Goal: Task Accomplishment & Management: Manage account settings

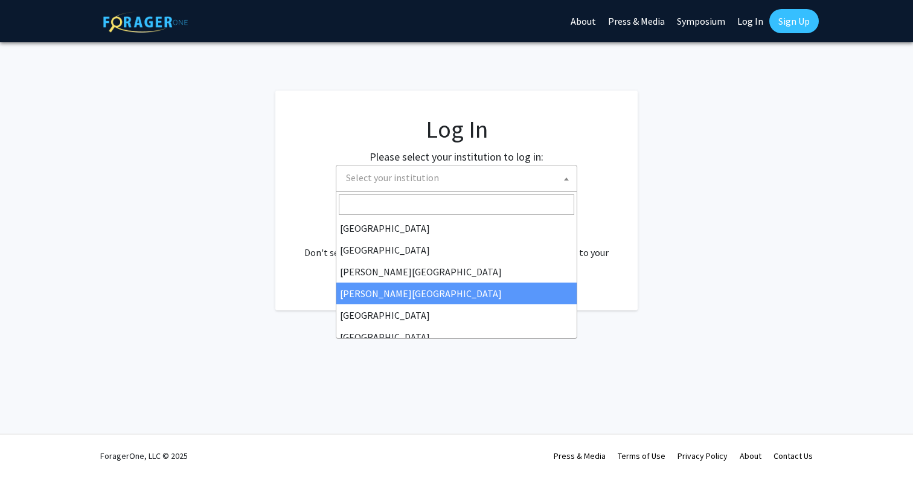
select select
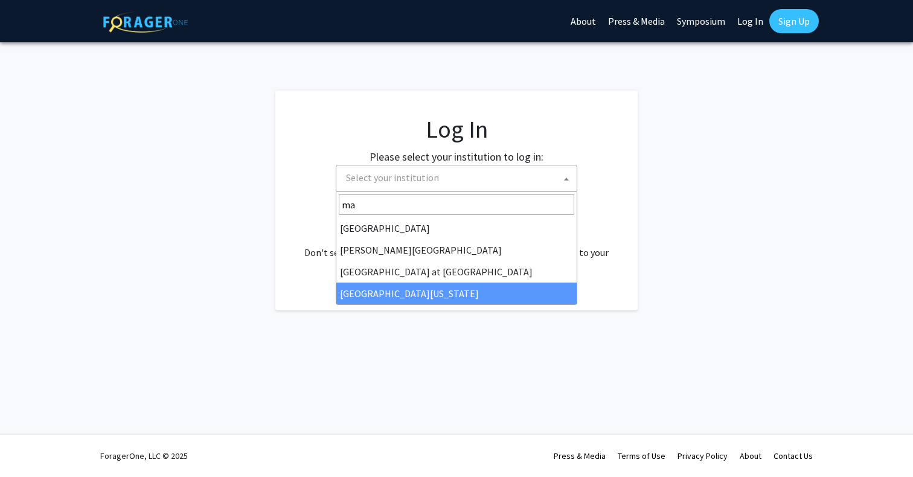
type input "ma"
select select "31"
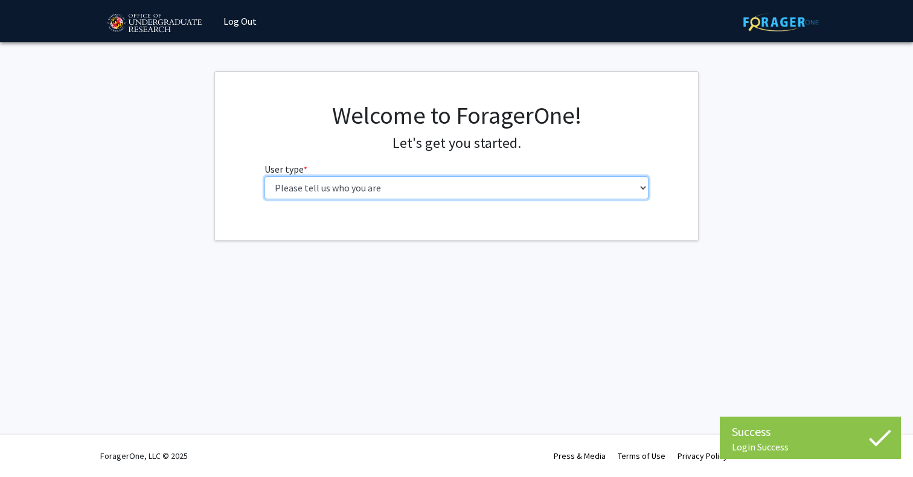
select select "1: undergrad"
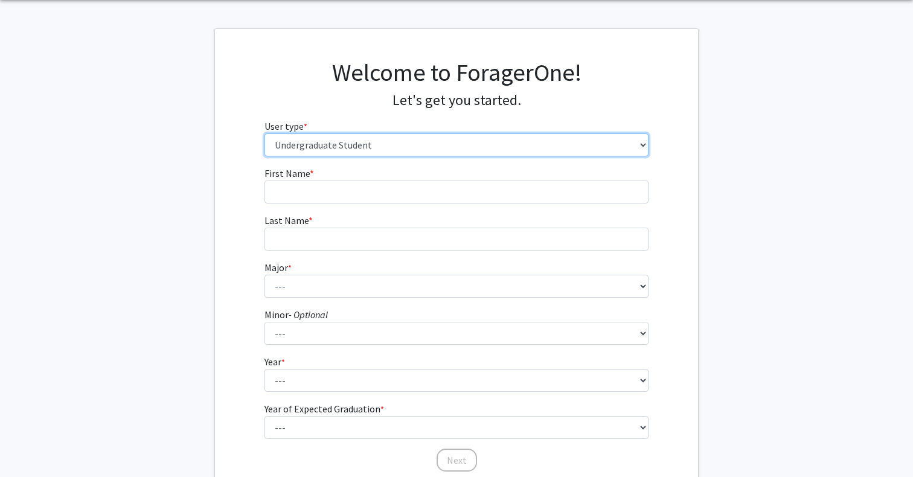
scroll to position [31, 0]
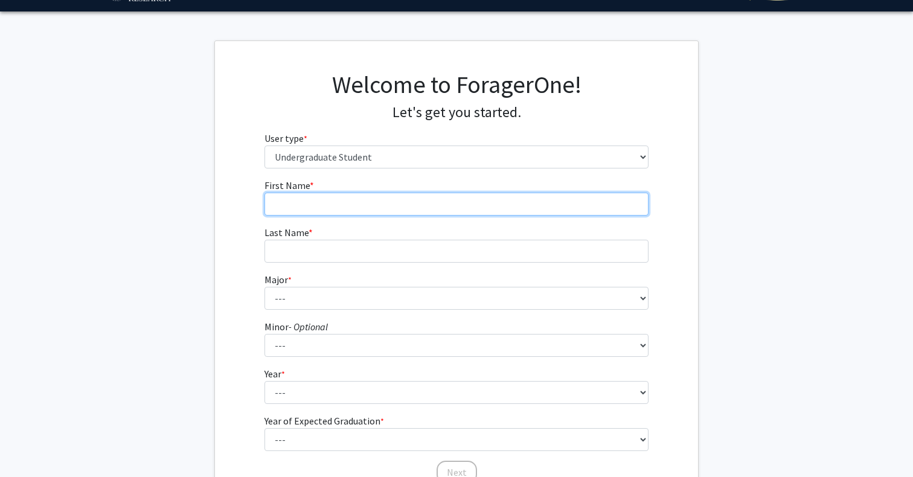
click at [306, 196] on input "First Name * required" at bounding box center [456, 204] width 385 height 23
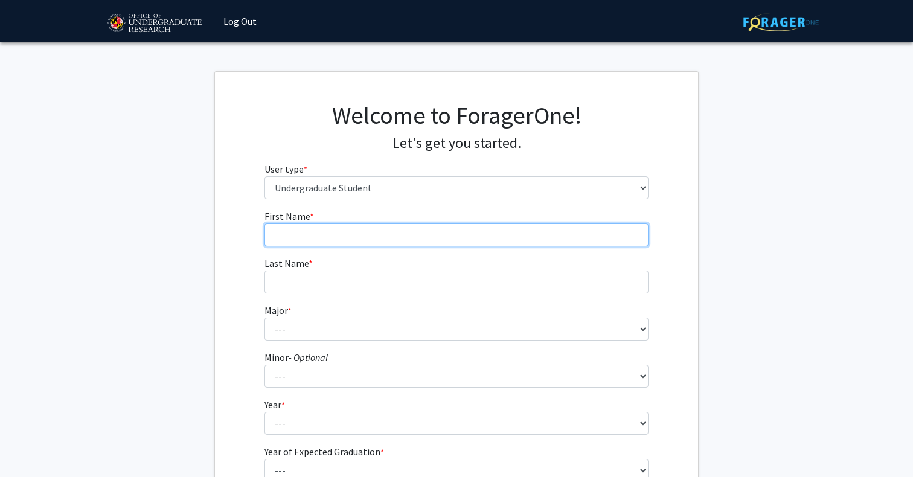
scroll to position [0, 0]
type input "[PERSON_NAME]"
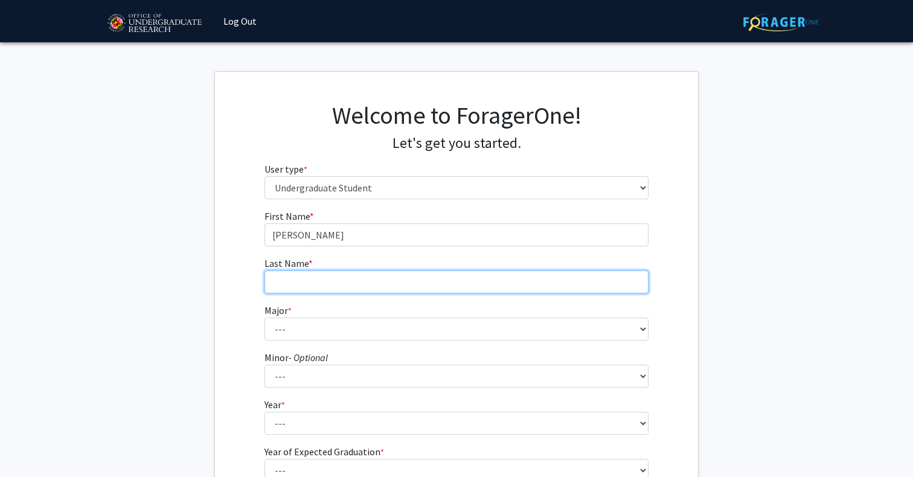
click at [439, 282] on input "Last Name * required" at bounding box center [456, 282] width 385 height 23
type input "[PERSON_NAME]"
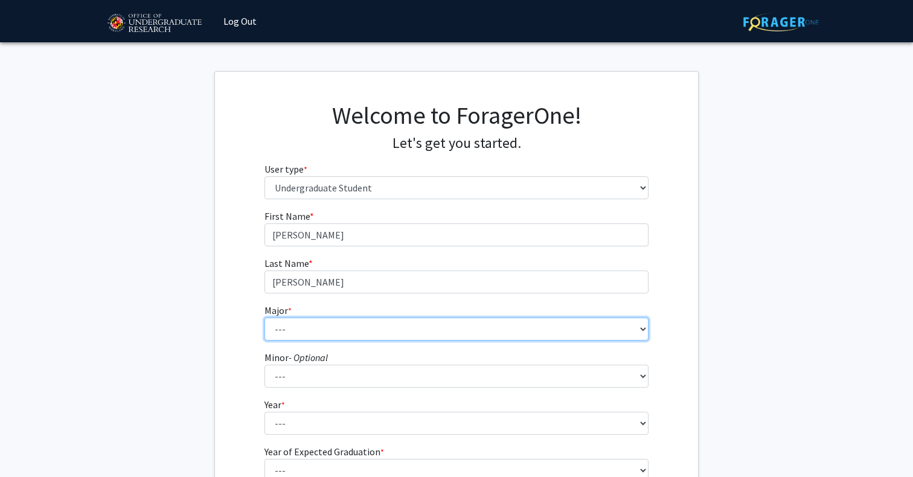
select select "17: 2318"
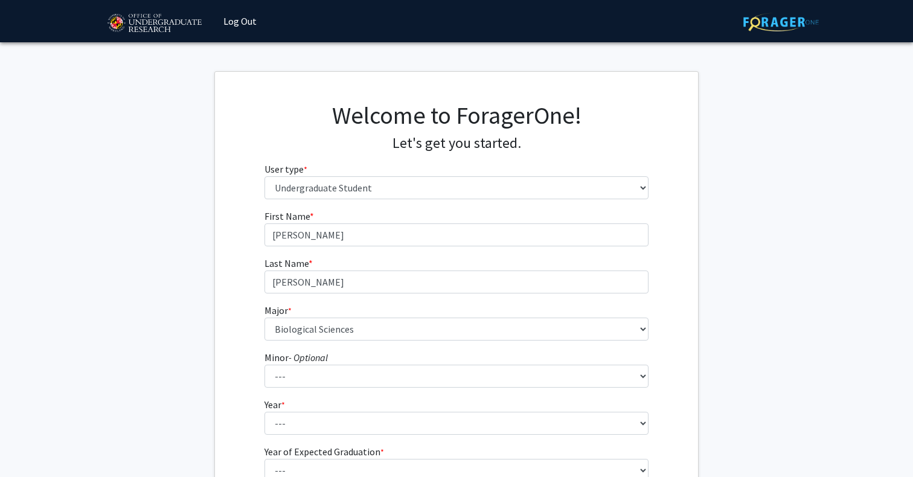
click at [143, 339] on fg-get-started "Welcome to ForagerOne! Let's get you started. User type * required Please tell …" at bounding box center [456, 309] width 913 height 476
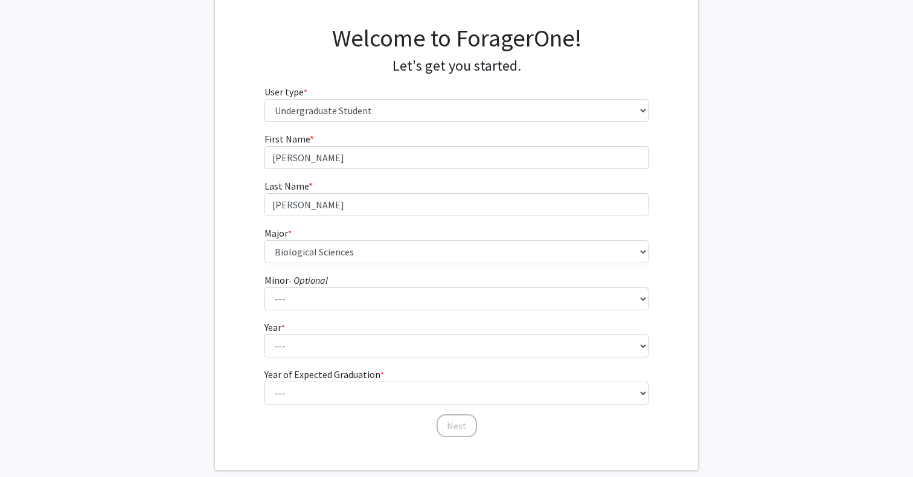
scroll to position [109, 0]
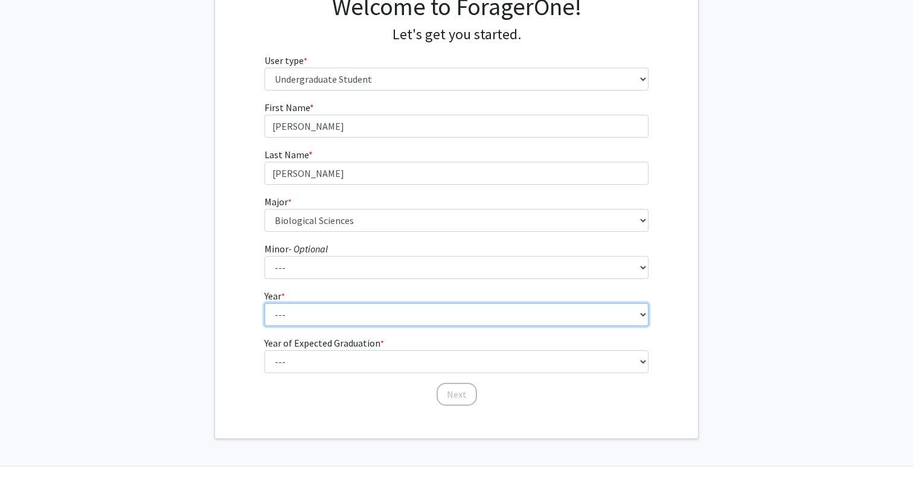
select select "2: sophomore"
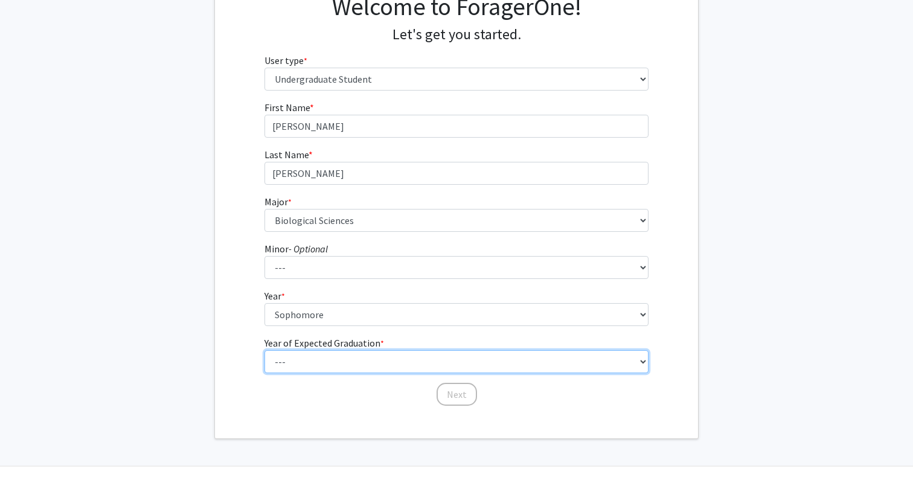
select select "4: 2028"
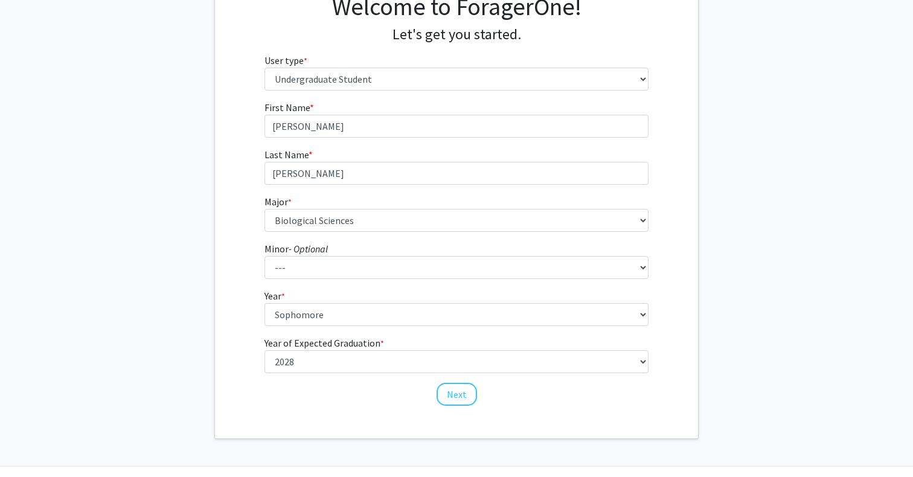
click at [308, 421] on div "Welcome to ForagerOne! Let's get you started. User type * required Please tell …" at bounding box center [456, 200] width 483 height 475
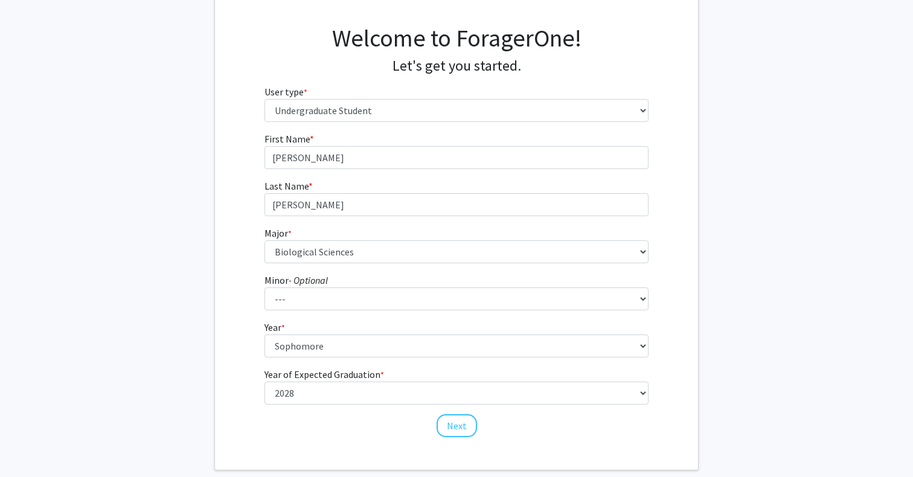
scroll to position [85, 0]
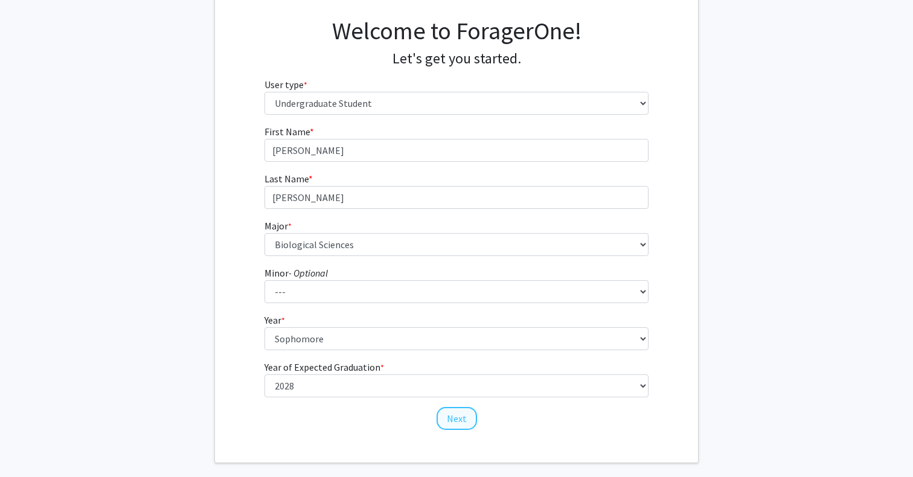
click at [453, 421] on button "Next" at bounding box center [457, 418] width 40 height 23
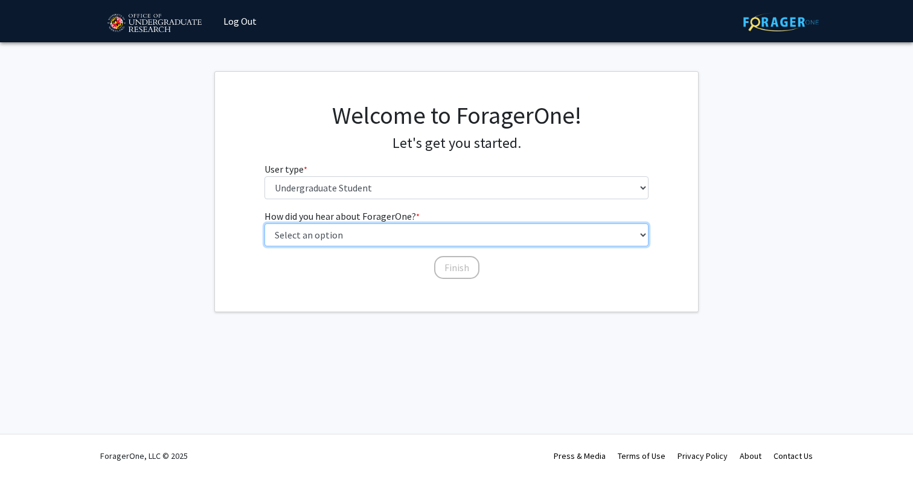
select select "3: university_website"
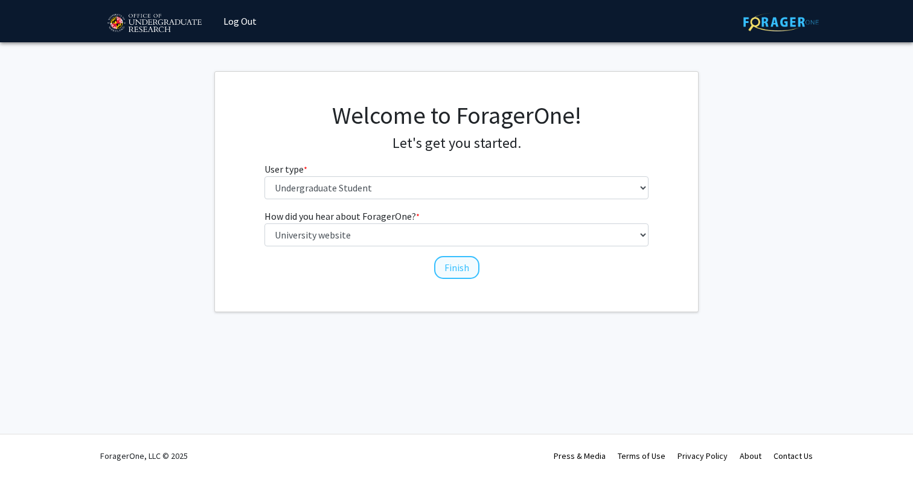
click at [453, 270] on button "Finish" at bounding box center [456, 267] width 45 height 23
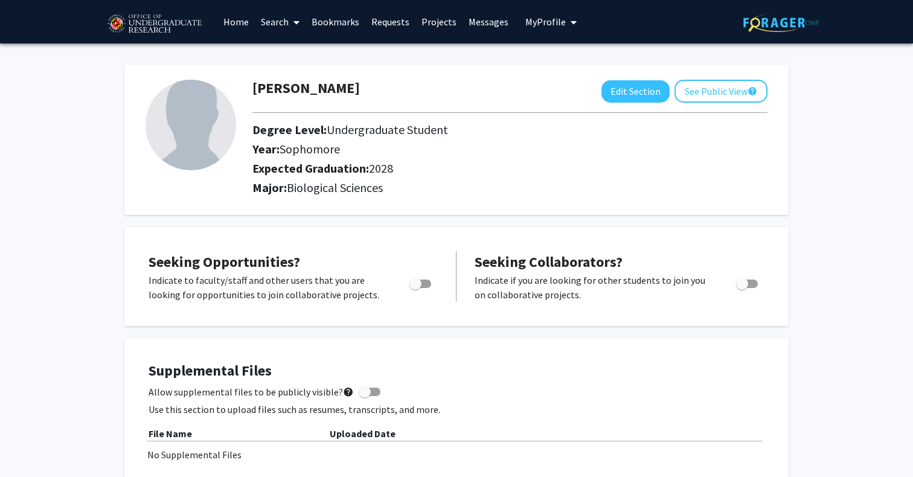
click at [438, 24] on link "Projects" at bounding box center [438, 22] width 47 height 42
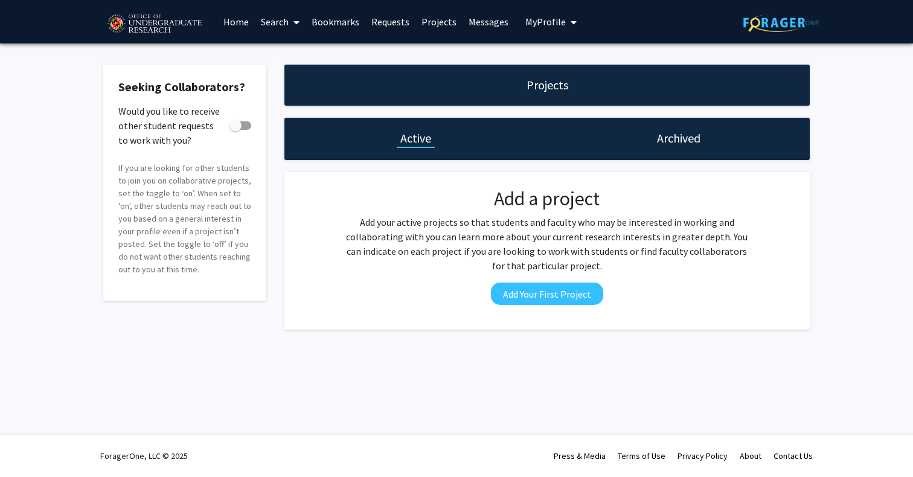
click at [375, 29] on link "Requests" at bounding box center [390, 22] width 50 height 42
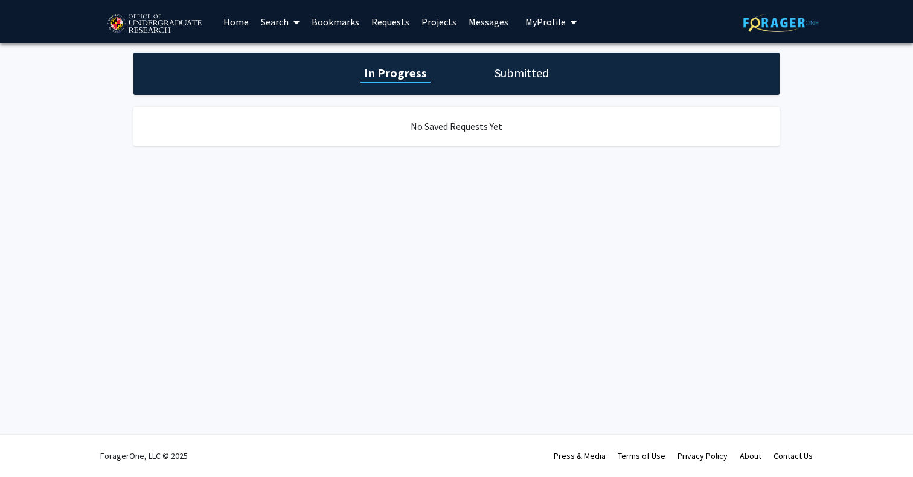
click at [353, 25] on link "Bookmarks" at bounding box center [336, 22] width 60 height 42
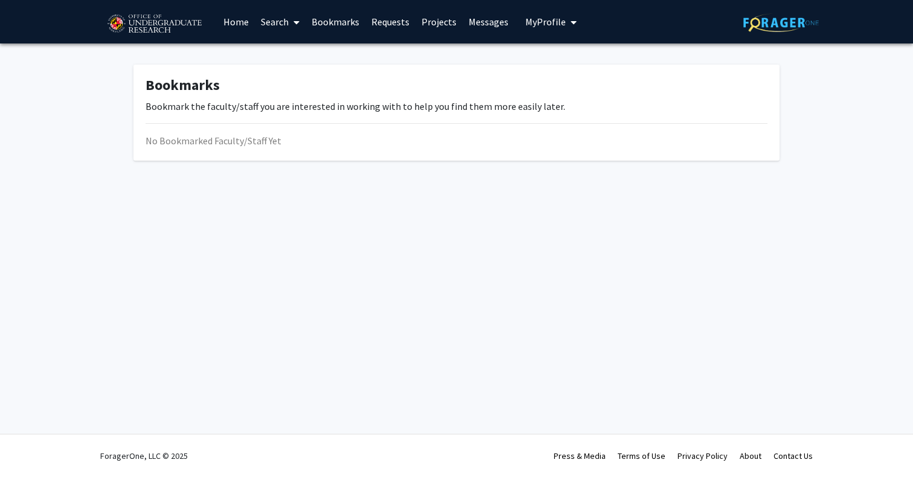
click at [295, 24] on icon at bounding box center [296, 23] width 6 height 10
click at [239, 25] on link "Home" at bounding box center [235, 22] width 37 height 42
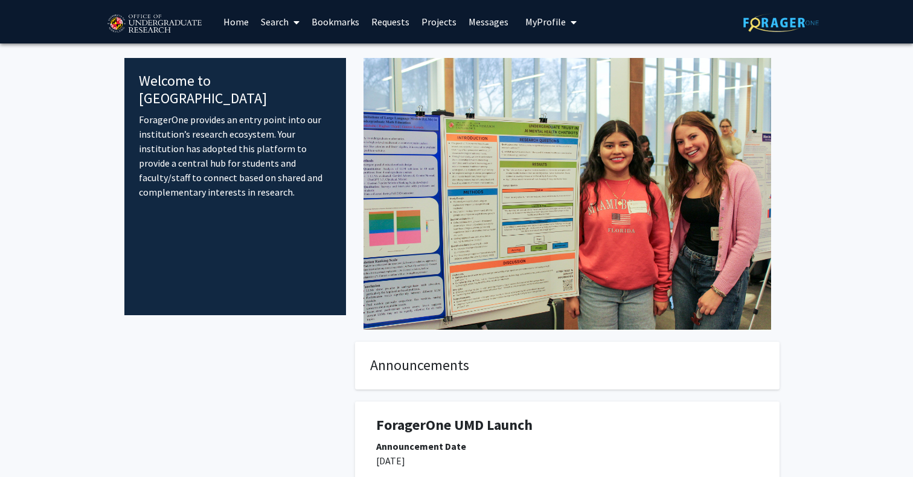
click at [275, 25] on link "Search" at bounding box center [280, 22] width 51 height 42
click at [286, 58] on span "Faculty/Staff" at bounding box center [299, 55] width 89 height 24
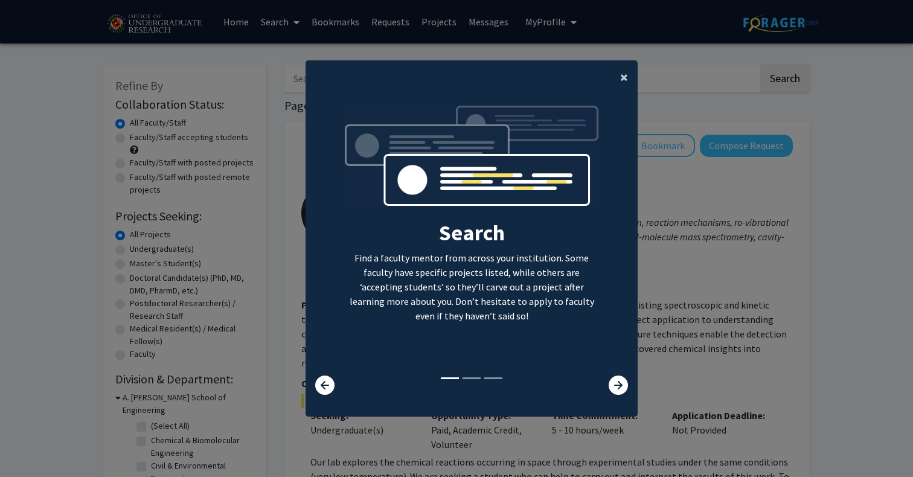
click at [623, 68] on span "×" at bounding box center [624, 77] width 8 height 19
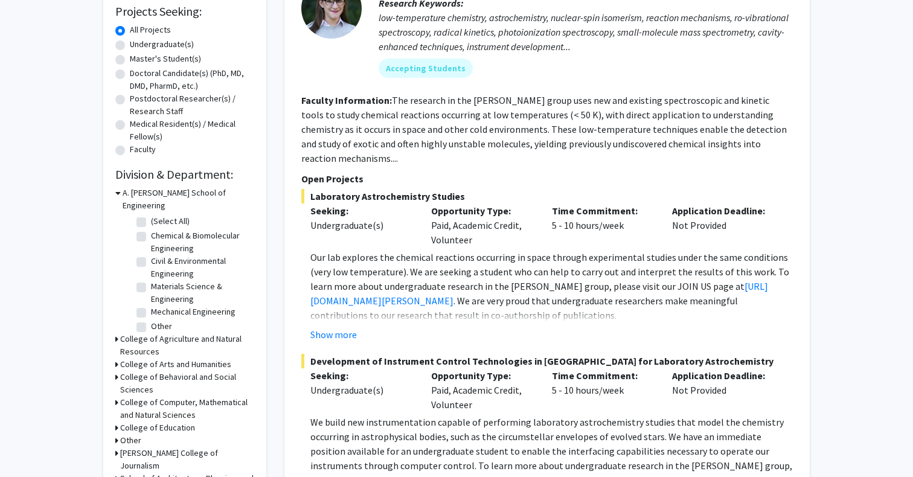
scroll to position [2, 0]
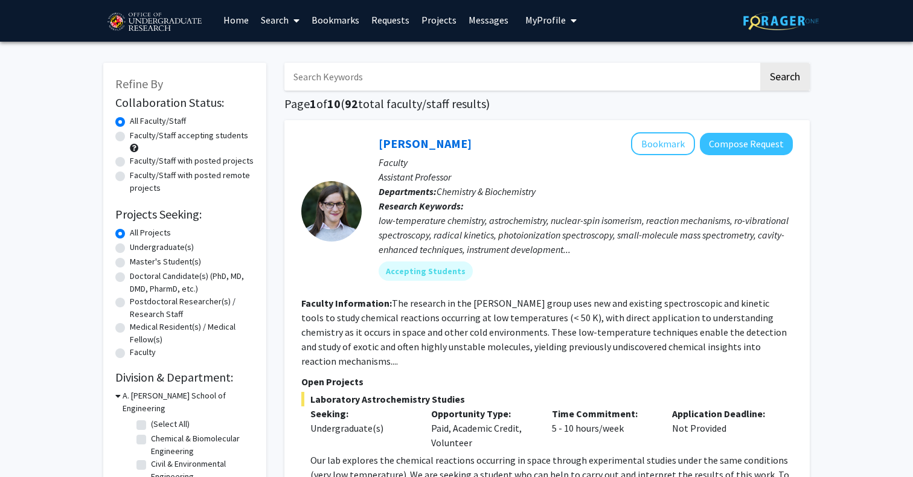
click at [135, 251] on label "Undergraduate(s)" at bounding box center [162, 247] width 64 height 13
click at [135, 249] on input "Undergraduate(s)" at bounding box center [134, 245] width 8 height 8
radio input "true"
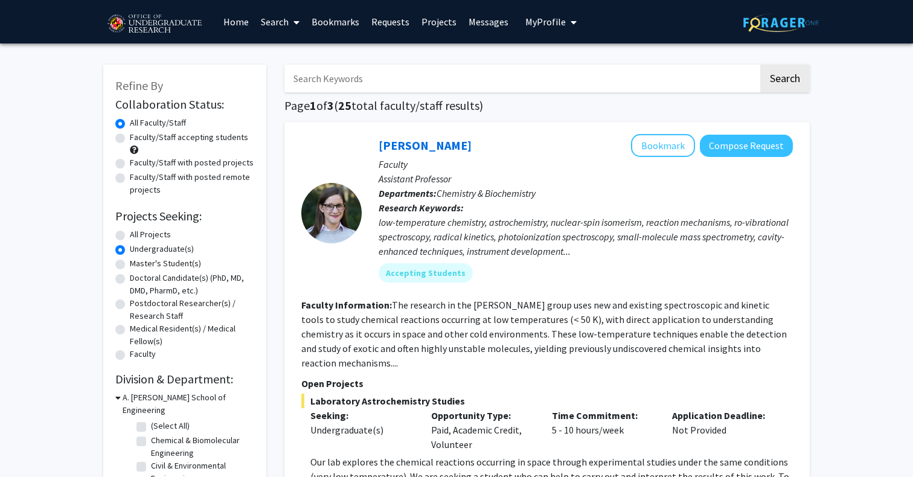
click at [130, 136] on label "Faculty/Staff accepting students" at bounding box center [189, 137] width 118 height 13
click at [130, 136] on input "Faculty/Staff accepting students" at bounding box center [134, 135] width 8 height 8
radio input "true"
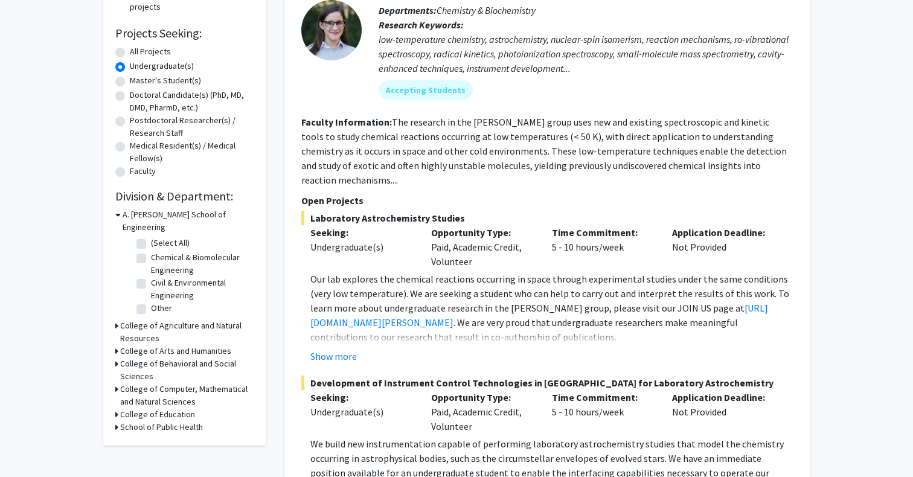
scroll to position [183, 0]
click at [117, 214] on icon at bounding box center [117, 214] width 5 height 13
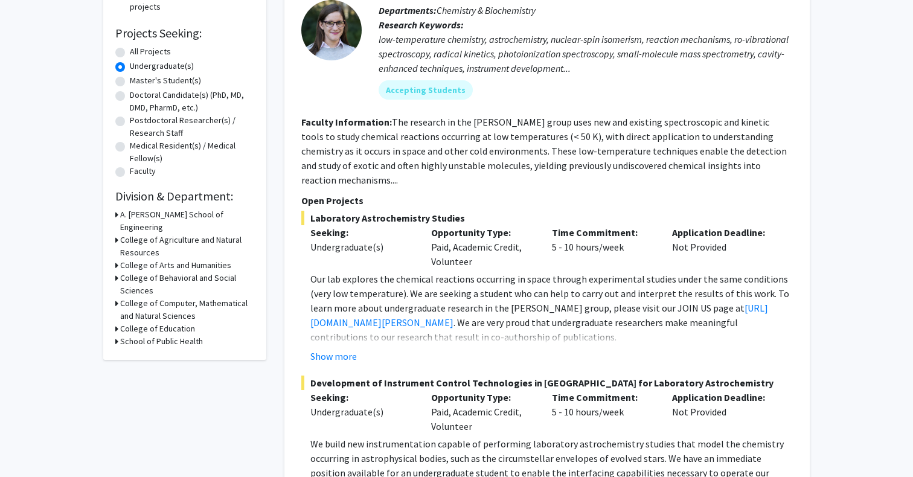
click at [117, 297] on icon at bounding box center [116, 303] width 3 height 13
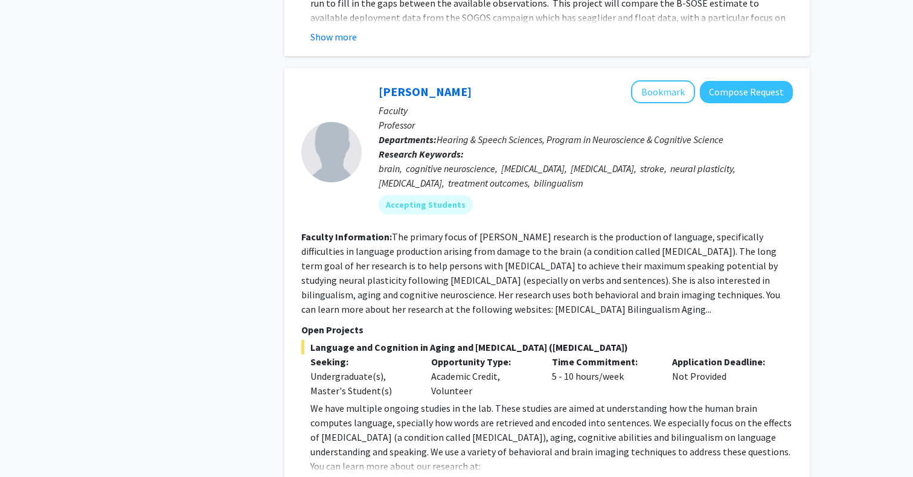
scroll to position [5679, 0]
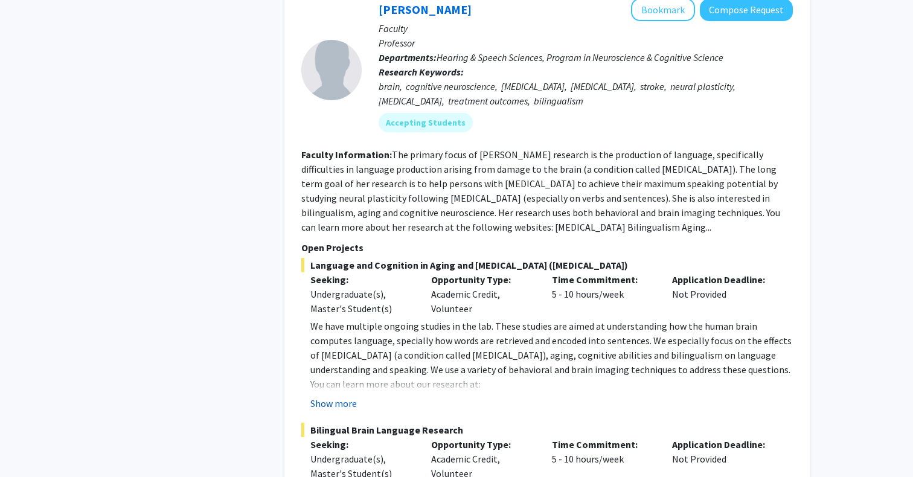
click at [335, 396] on button "Show more" at bounding box center [333, 403] width 46 height 14
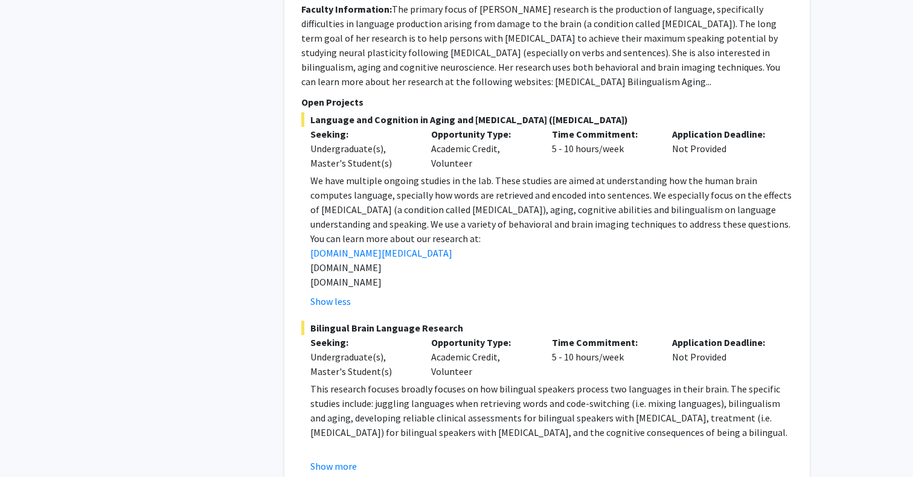
scroll to position [5840, 0]
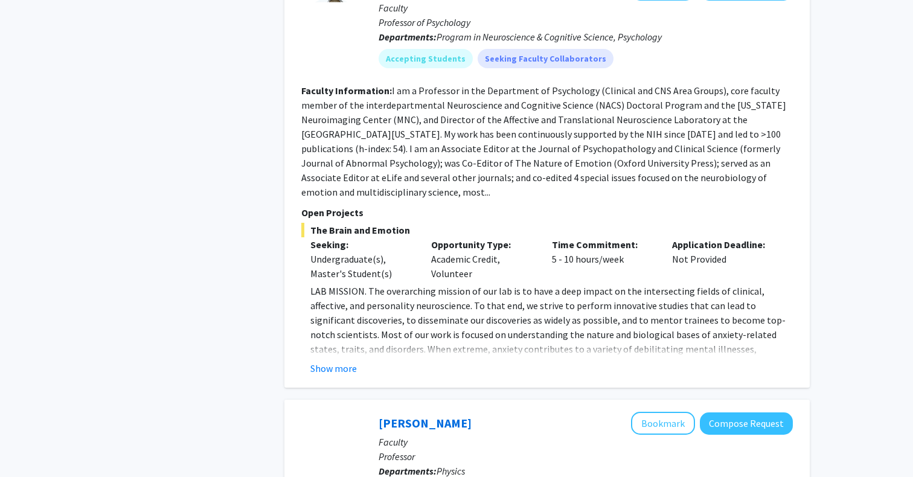
scroll to position [1435, 0]
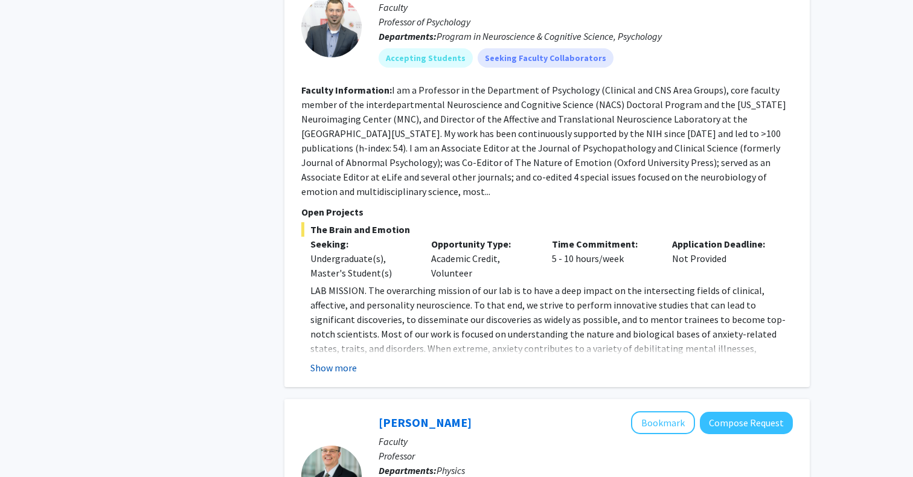
click at [347, 361] on button "Show more" at bounding box center [333, 368] width 46 height 14
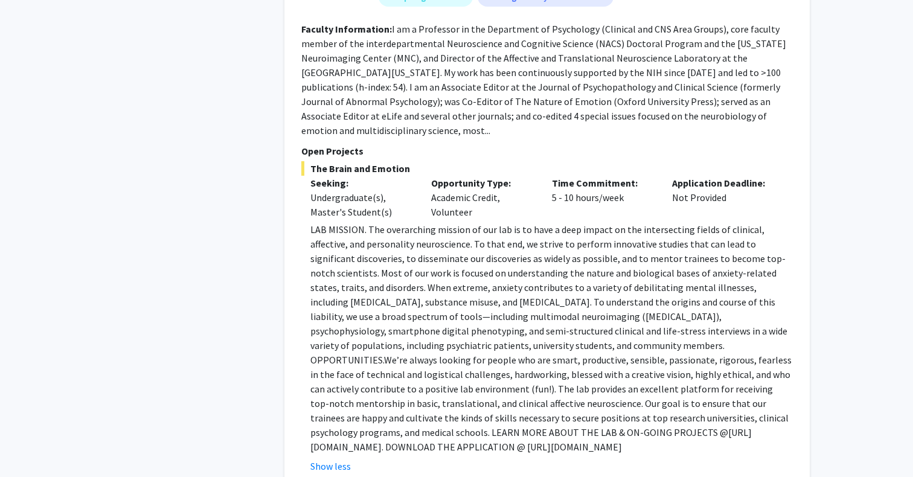
scroll to position [1496, 0]
drag, startPoint x: 309, startPoint y: 406, endPoint x: 421, endPoint y: 406, distance: 112.3
click at [421, 406] on fg-read-more "LAB MISSION. The overarching mission of our lab is to have a deep impact on the…" at bounding box center [547, 348] width 492 height 251
copy p "@ [URL][DOMAIN_NAME]"
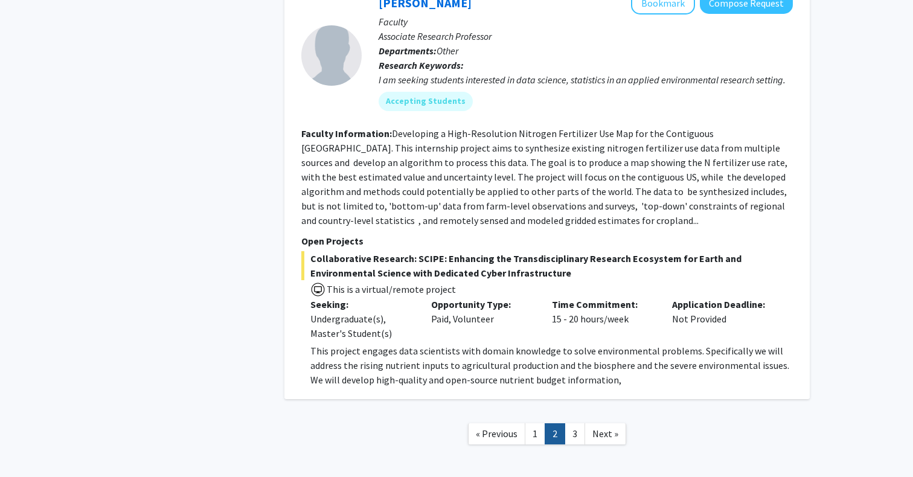
scroll to position [4366, 0]
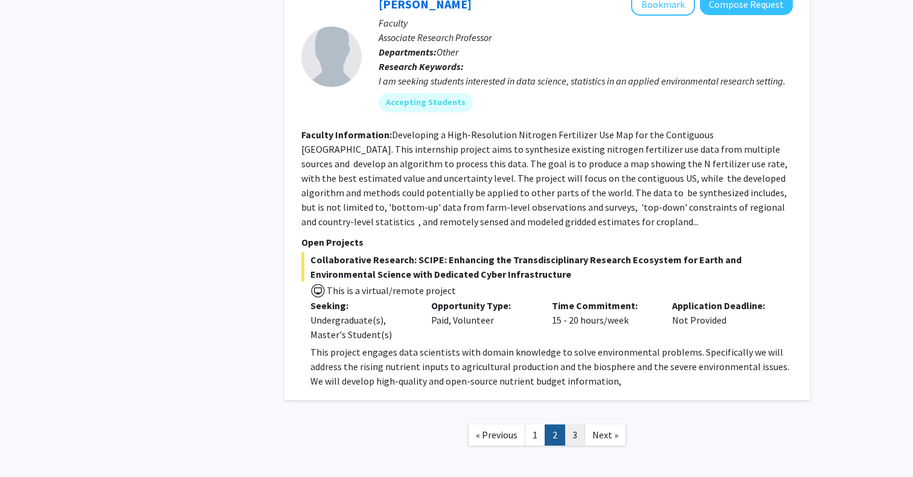
click at [574, 425] on link "3" at bounding box center [575, 435] width 21 height 21
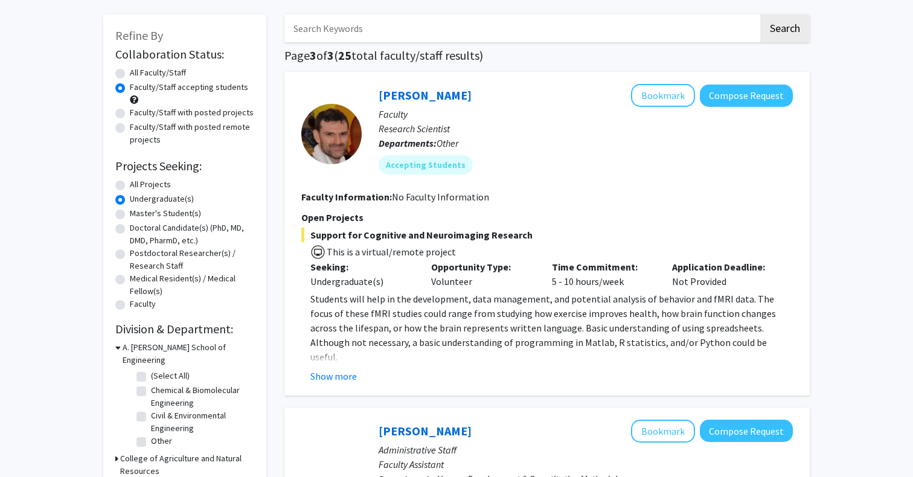
scroll to position [34, 0]
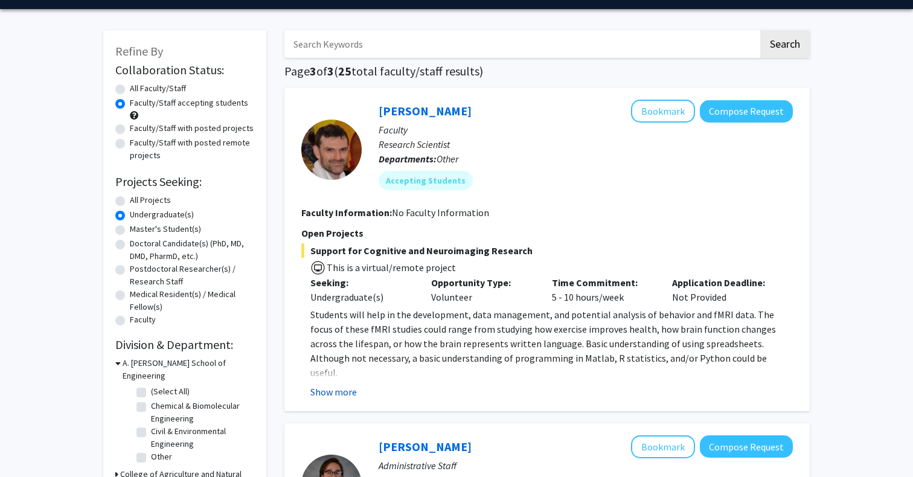
click at [319, 396] on button "Show more" at bounding box center [333, 392] width 46 height 14
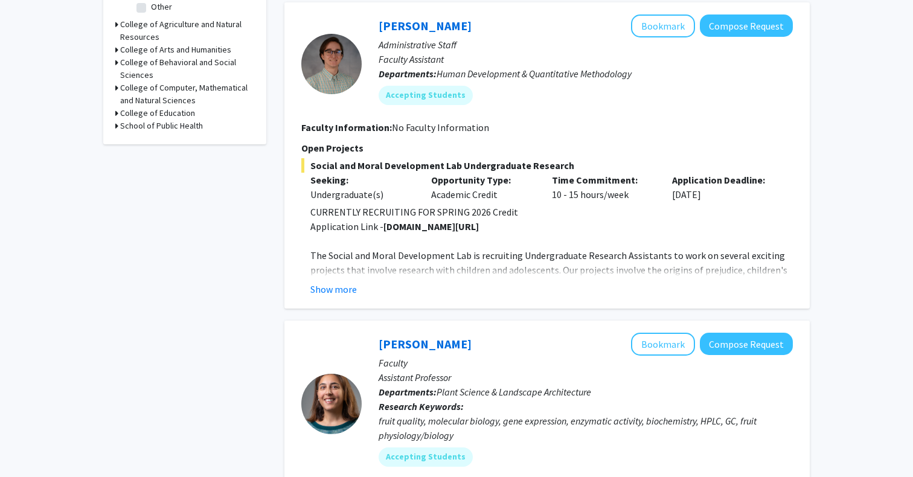
scroll to position [482, 0]
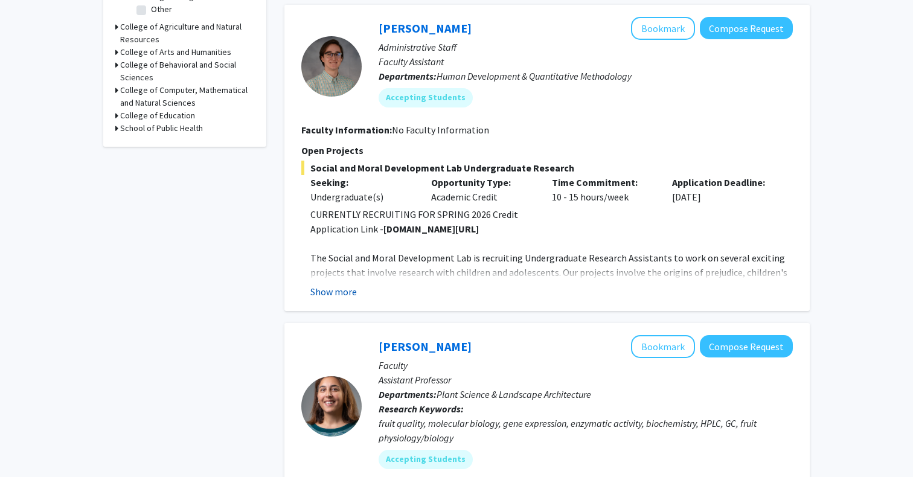
click at [341, 284] on button "Show more" at bounding box center [333, 291] width 46 height 14
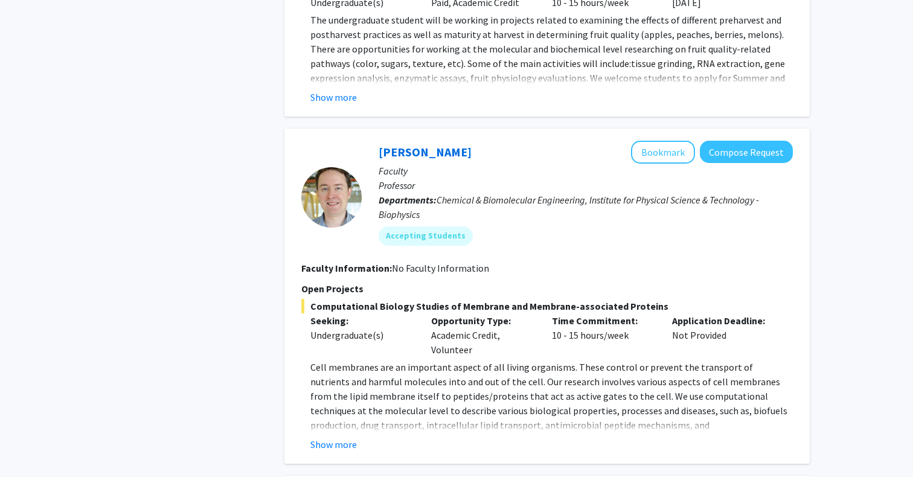
scroll to position [1191, 0]
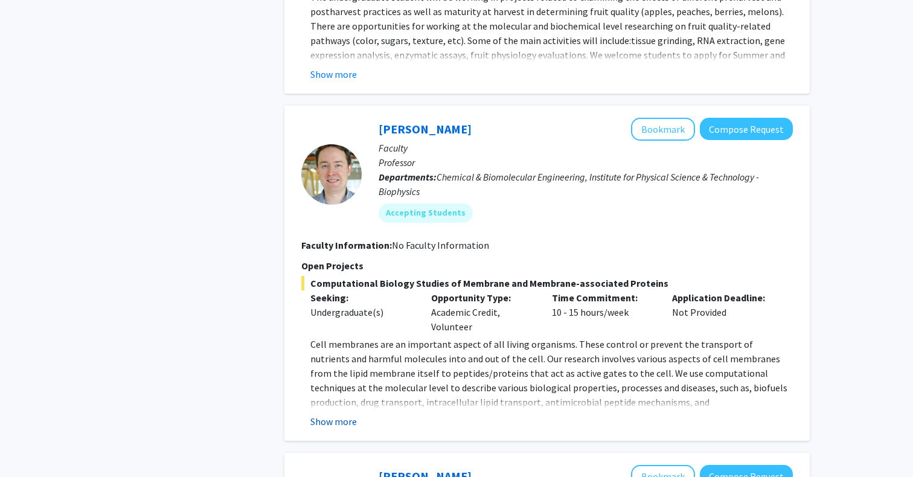
click at [336, 414] on button "Show more" at bounding box center [333, 421] width 46 height 14
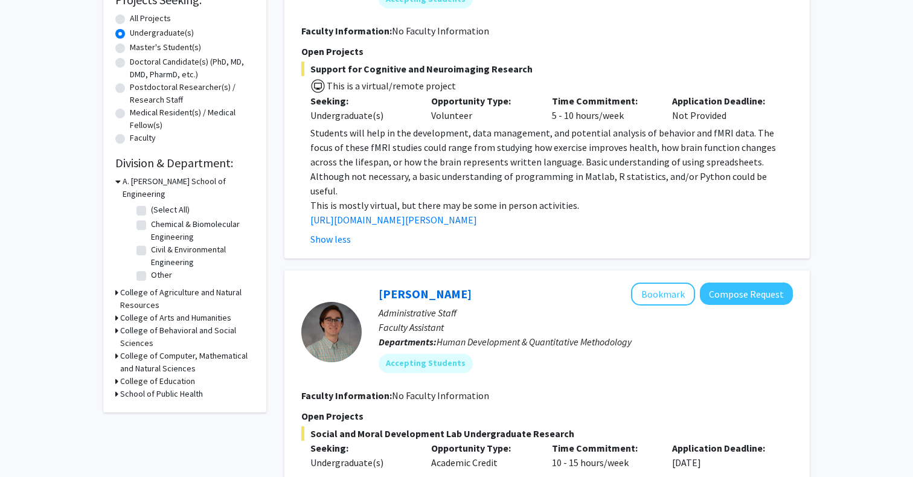
scroll to position [220, 0]
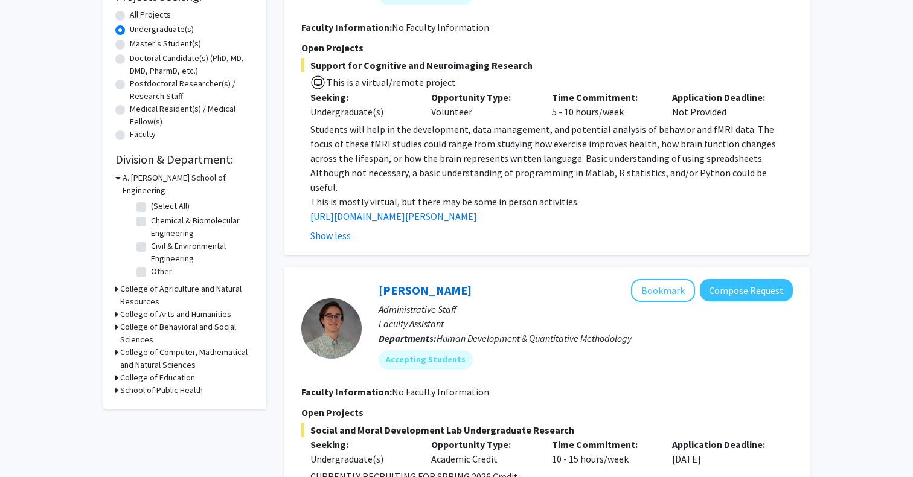
click at [132, 346] on h3 "College of Computer, Mathematical and Natural Sciences" at bounding box center [187, 358] width 134 height 25
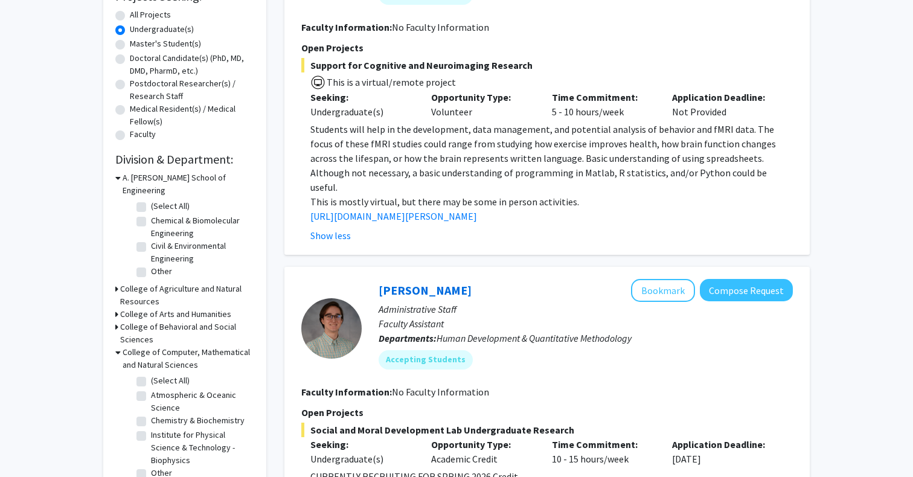
click at [146, 374] on fg-checkbox "(Select All) (Select All)" at bounding box center [193, 381] width 115 height 14
click at [151, 374] on label "(Select All)" at bounding box center [170, 380] width 39 height 13
click at [151, 374] on input "(Select All)" at bounding box center [155, 378] width 8 height 8
checkbox input "true"
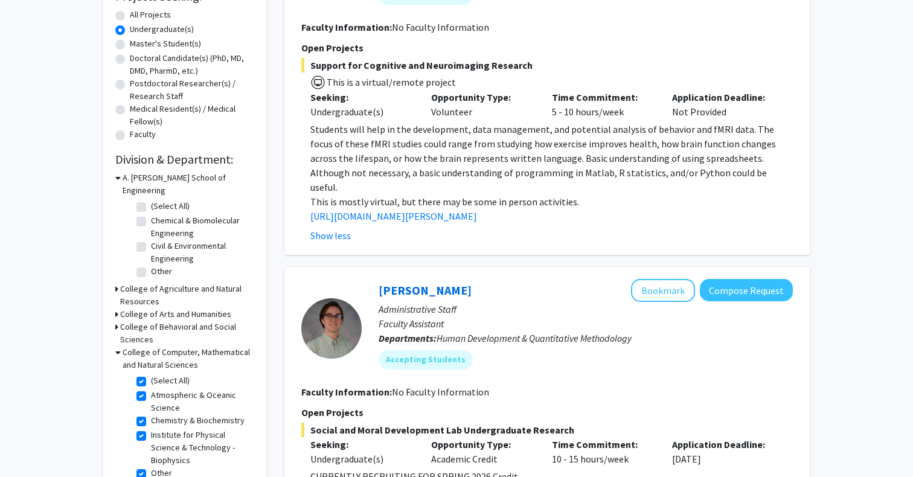
checkbox input "true"
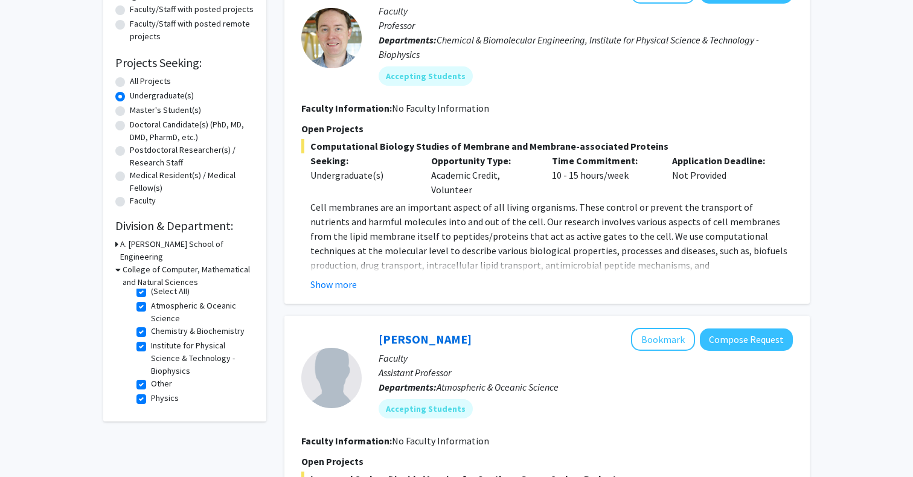
scroll to position [7, 0]
click at [330, 283] on button "Show more" at bounding box center [333, 284] width 46 height 14
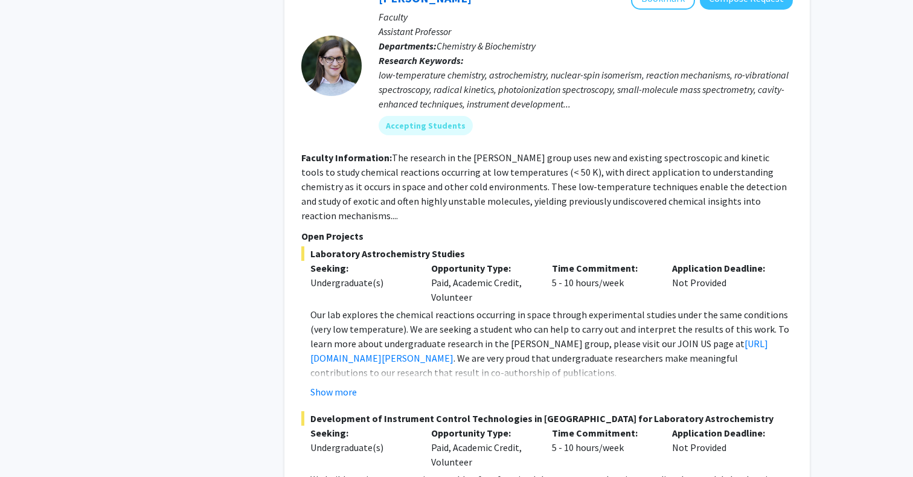
scroll to position [2464, 0]
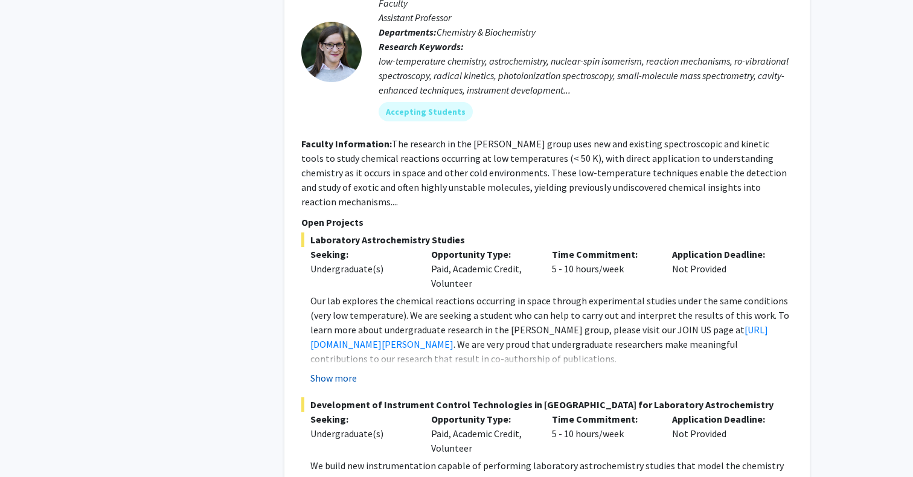
click at [340, 371] on button "Show more" at bounding box center [333, 378] width 46 height 14
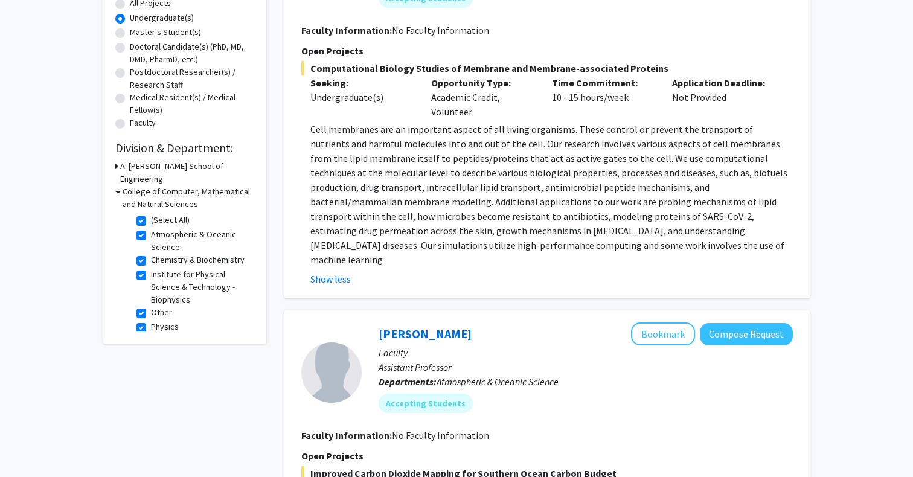
scroll to position [0, 0]
click at [123, 185] on h3 "College of Computer, Mathematical and Natural Sciences" at bounding box center [189, 197] width 132 height 25
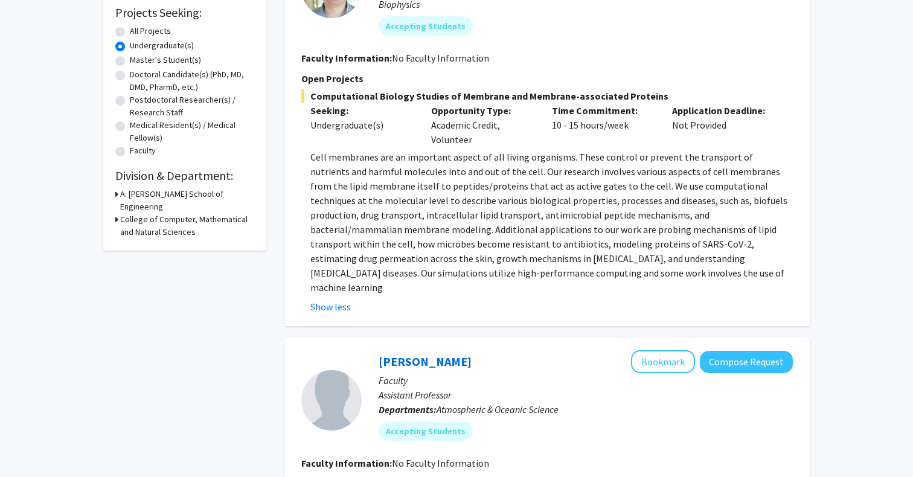
scroll to position [205, 0]
click at [120, 212] on h3 "College of Computer, Mathematical and Natural Sciences" at bounding box center [187, 224] width 134 height 25
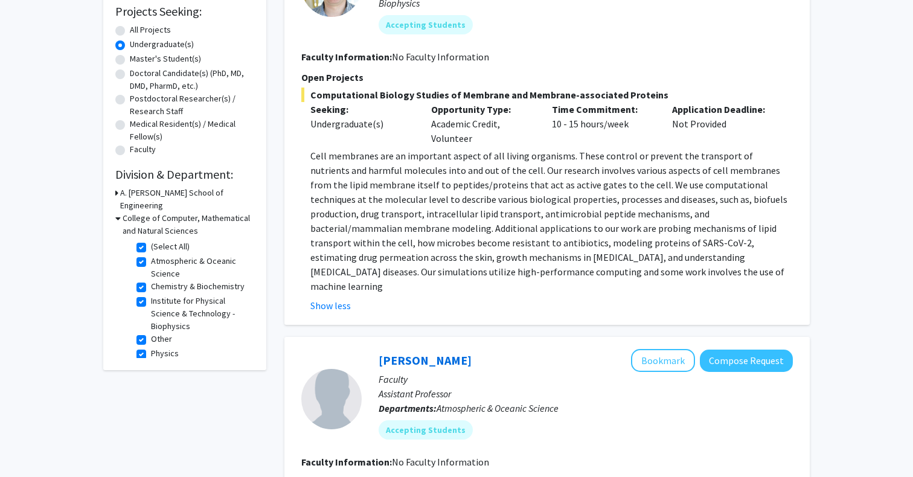
click at [151, 240] on label "(Select All)" at bounding box center [170, 246] width 39 height 13
click at [151, 240] on input "(Select All)" at bounding box center [155, 244] width 8 height 8
checkbox input "false"
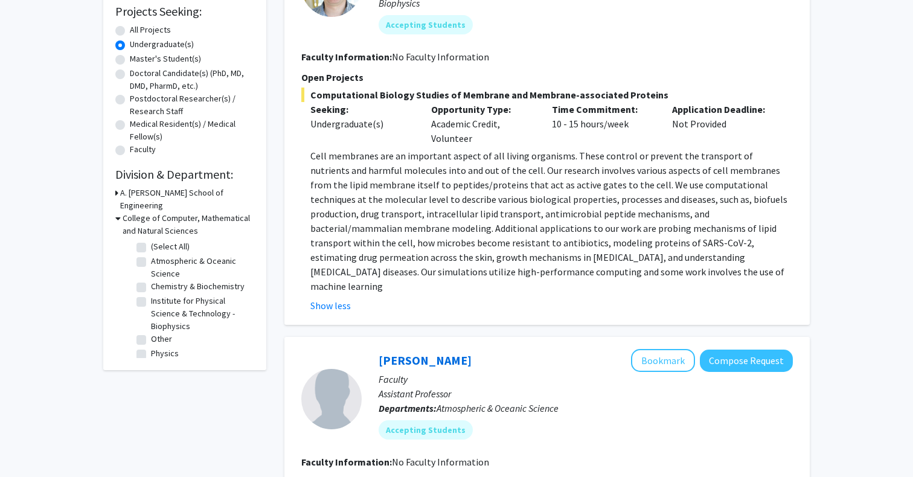
checkbox input "false"
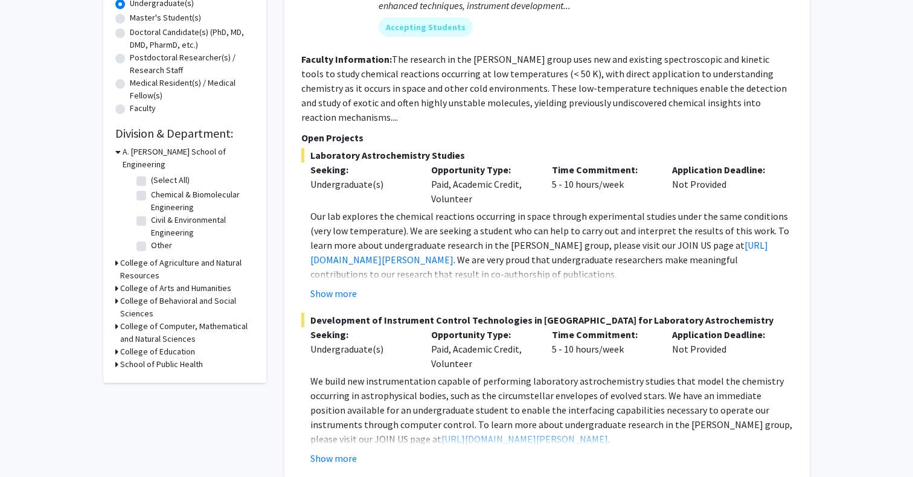
scroll to position [267, 0]
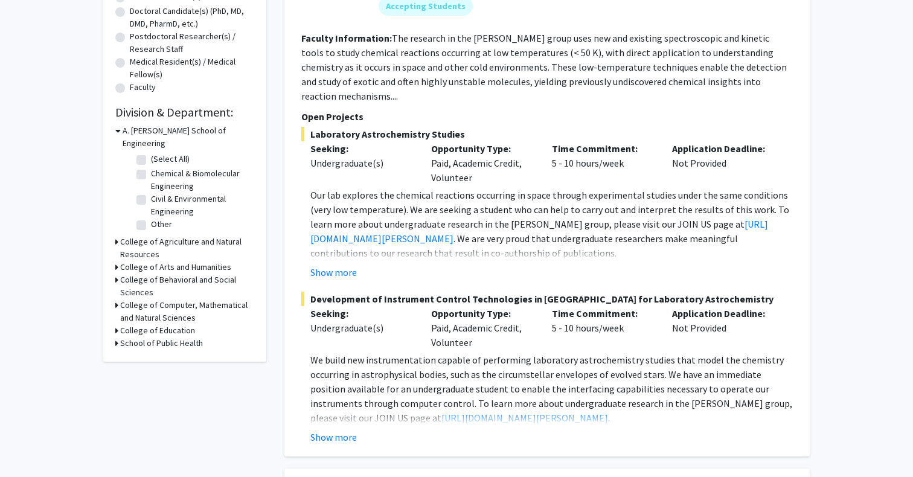
click at [122, 337] on h3 "School of Public Health" at bounding box center [161, 343] width 83 height 13
click at [123, 337] on h3 "School of Public Health" at bounding box center [164, 343] width 83 height 13
click at [121, 324] on h3 "College of Education" at bounding box center [157, 330] width 75 height 13
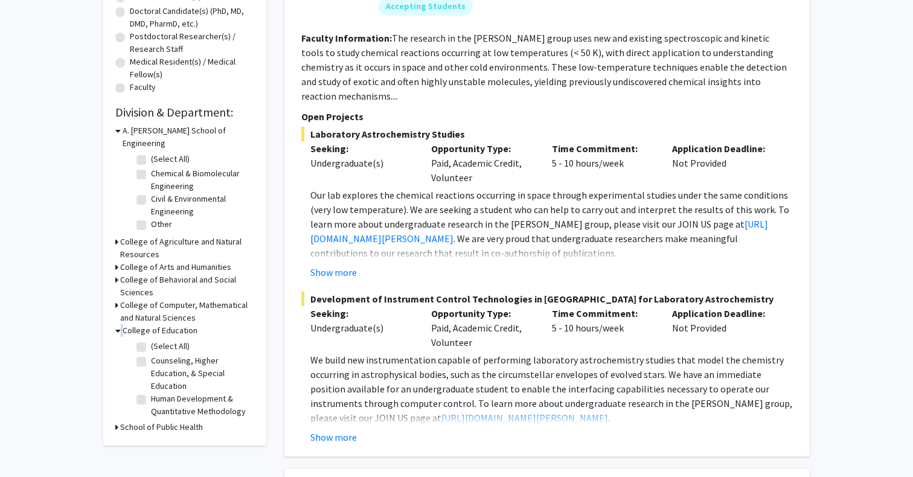
click at [121, 324] on div "College of Education" at bounding box center [184, 330] width 139 height 13
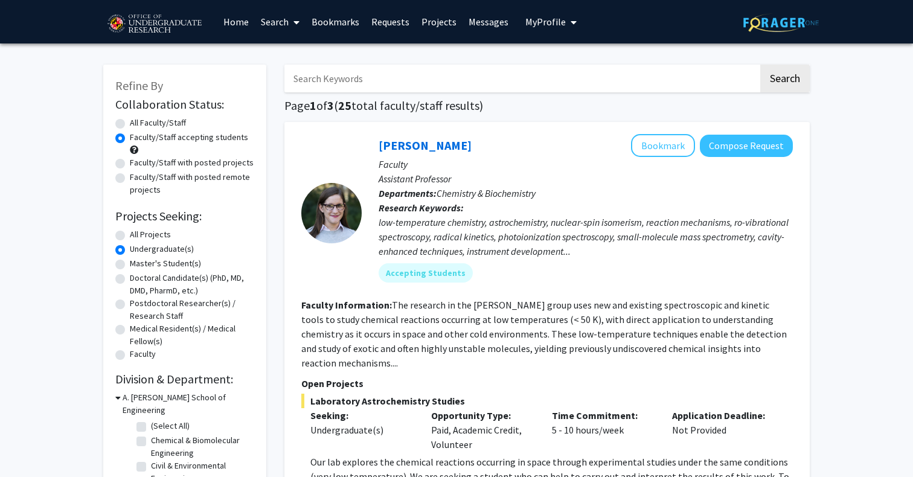
scroll to position [0, 0]
click at [542, 30] on button "My Profile" at bounding box center [551, 21] width 59 height 43
click at [580, 56] on span "[PERSON_NAME]" at bounding box center [600, 56] width 73 height 13
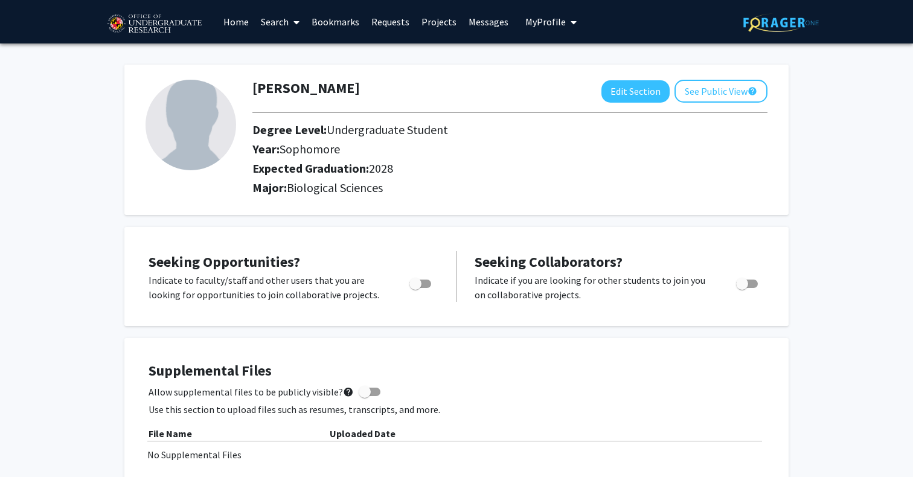
click at [229, 22] on link "Home" at bounding box center [235, 22] width 37 height 42
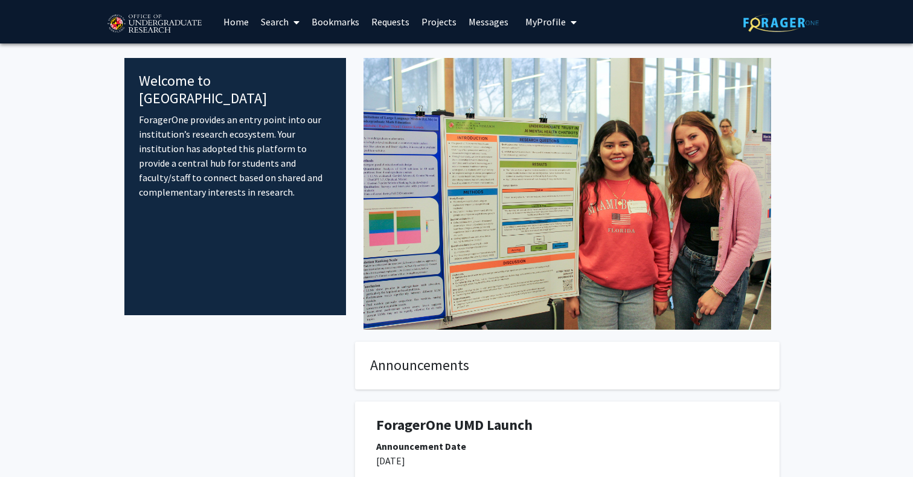
click at [298, 23] on icon at bounding box center [296, 23] width 6 height 10
click at [447, 26] on link "Projects" at bounding box center [438, 22] width 47 height 42
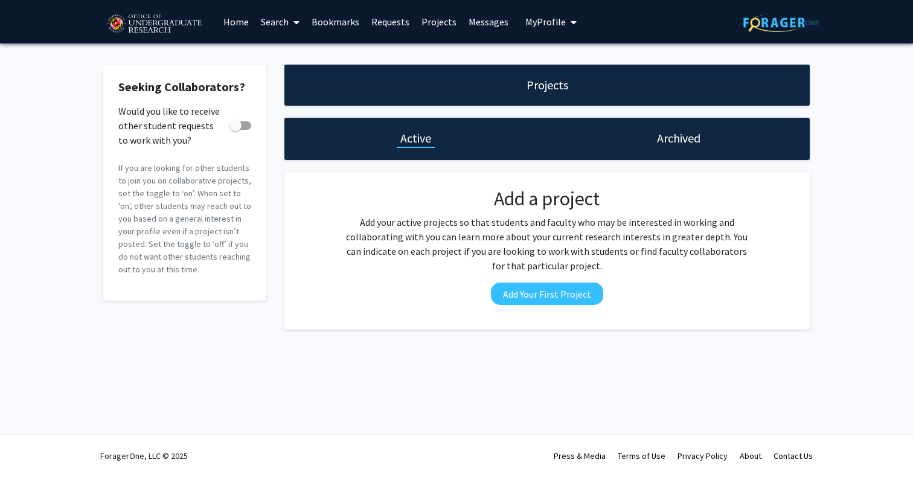
click at [389, 20] on link "Requests" at bounding box center [390, 22] width 50 height 42
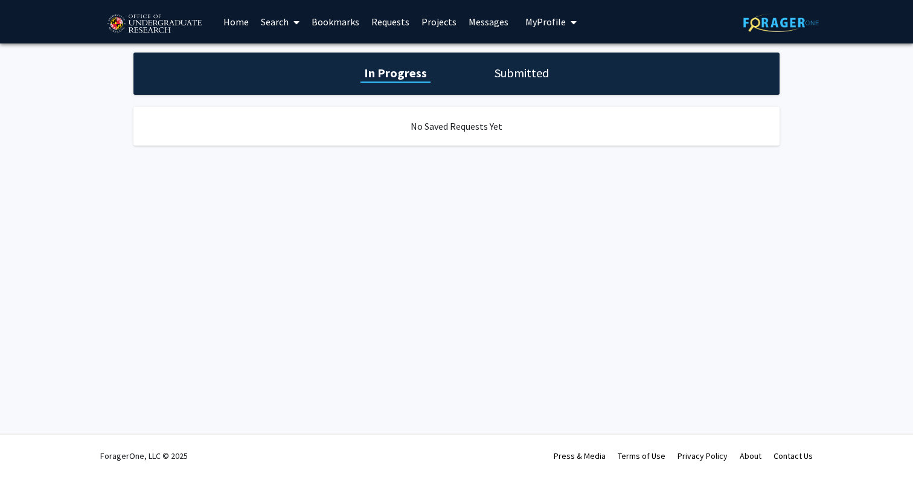
click at [438, 26] on link "Projects" at bounding box center [438, 22] width 47 height 42
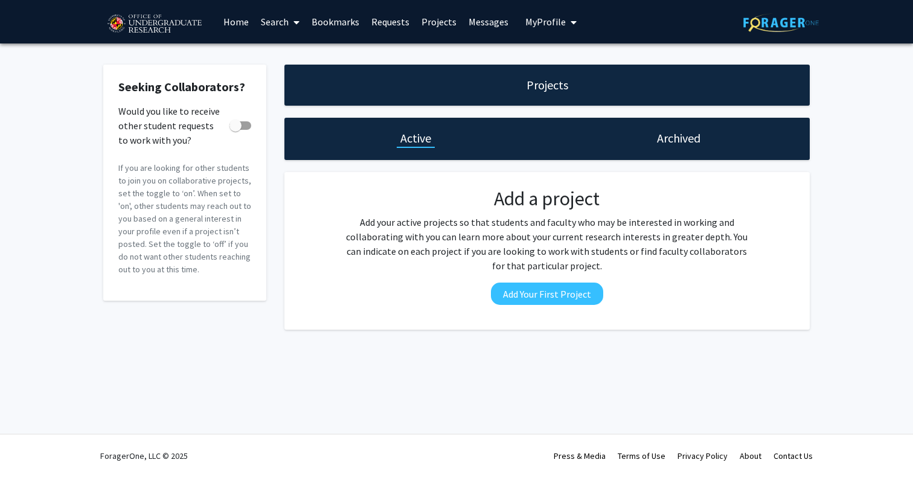
click at [228, 21] on link "Home" at bounding box center [235, 22] width 37 height 42
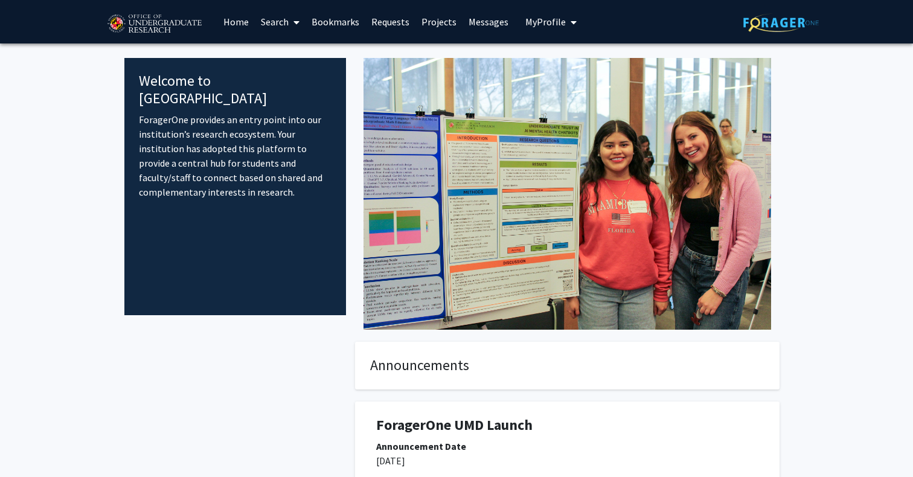
click at [279, 21] on link "Search" at bounding box center [280, 22] width 51 height 42
click at [284, 58] on span "Faculty/Staff" at bounding box center [299, 55] width 89 height 24
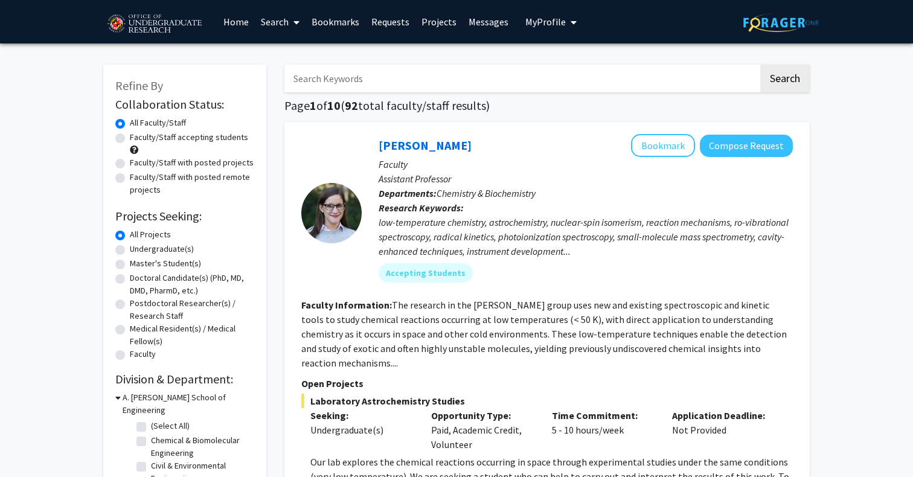
click at [179, 251] on label "Undergraduate(s)" at bounding box center [162, 249] width 64 height 13
click at [138, 251] on input "Undergraduate(s)" at bounding box center [134, 247] width 8 height 8
radio input "true"
click at [147, 164] on label "Faculty/Staff with posted projects" at bounding box center [192, 162] width 124 height 13
click at [138, 164] on input "Faculty/Staff with posted projects" at bounding box center [134, 160] width 8 height 8
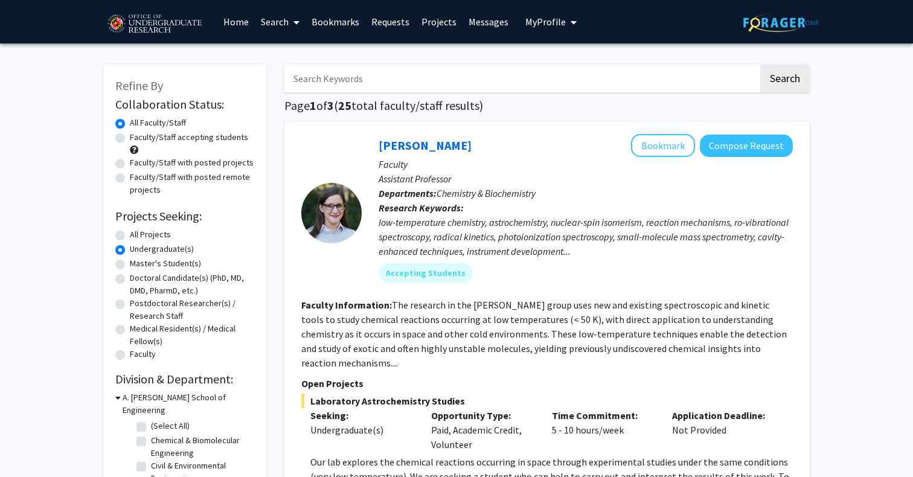
radio input "true"
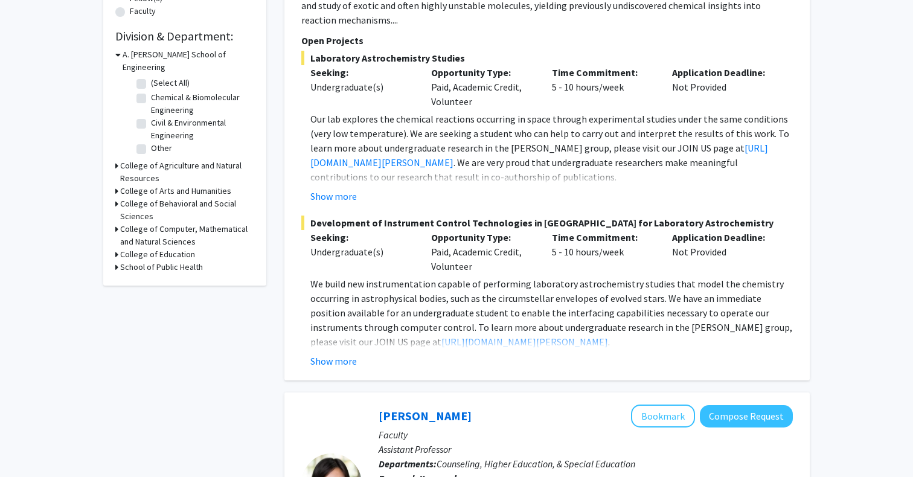
scroll to position [349, 0]
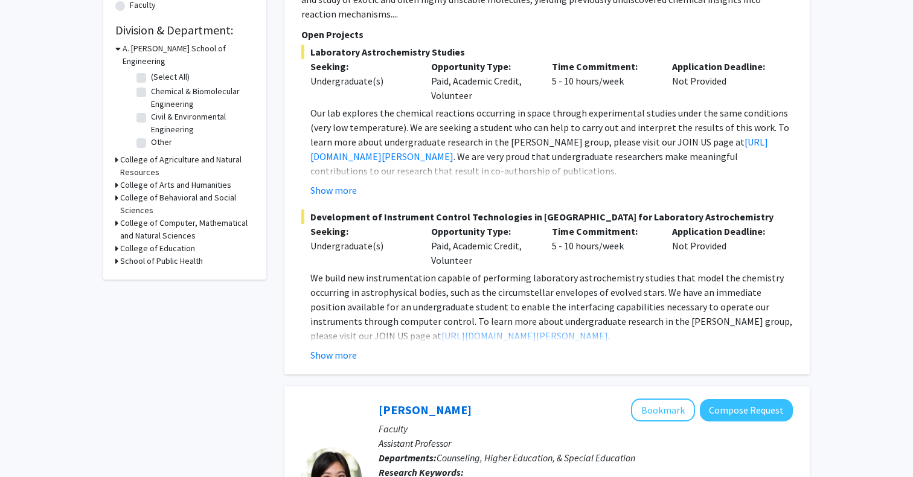
click at [118, 217] on div "College of Computer, Mathematical and Natural Sciences" at bounding box center [184, 229] width 139 height 25
click at [135, 217] on h3 "College of Computer, Mathematical and Natural Sciences" at bounding box center [187, 229] width 134 height 25
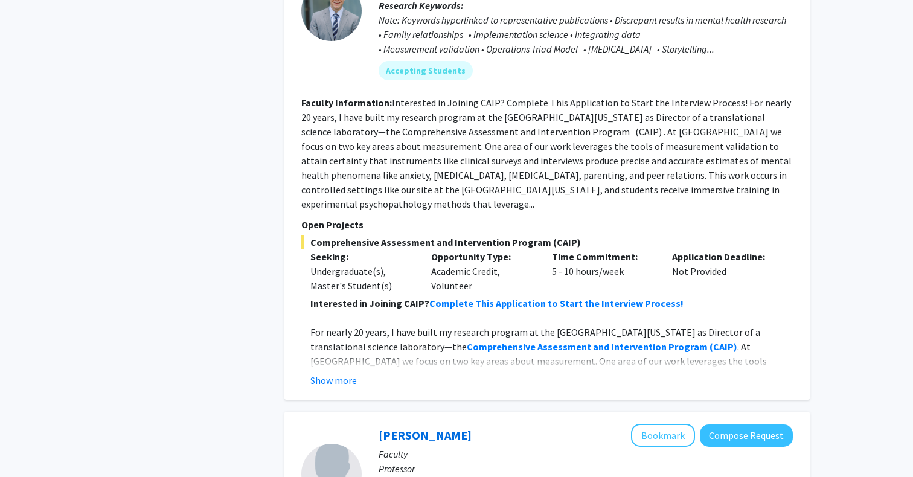
scroll to position [1737, 0]
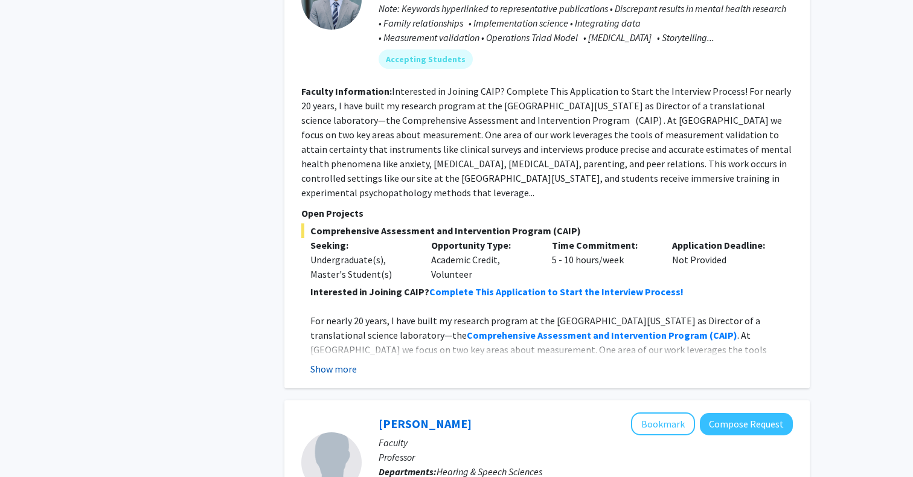
click at [333, 362] on button "Show more" at bounding box center [333, 369] width 46 height 14
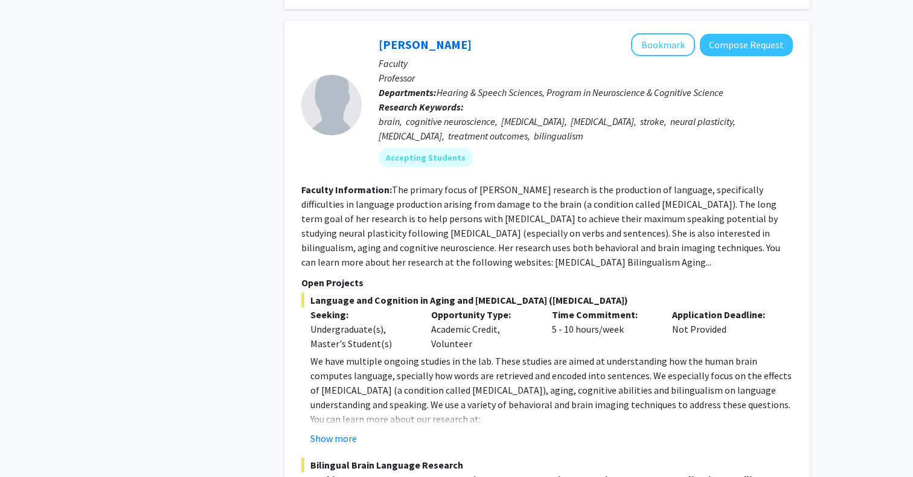
scroll to position [5827, 0]
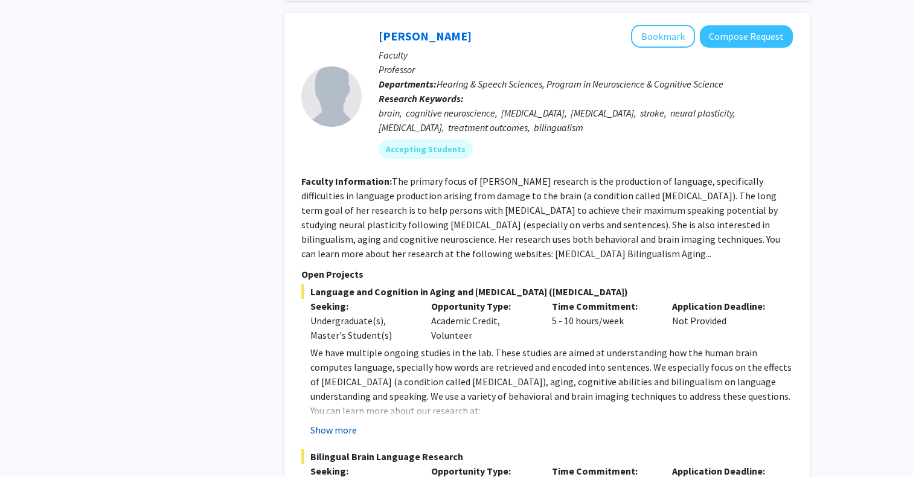
click at [341, 423] on button "Show more" at bounding box center [333, 430] width 46 height 14
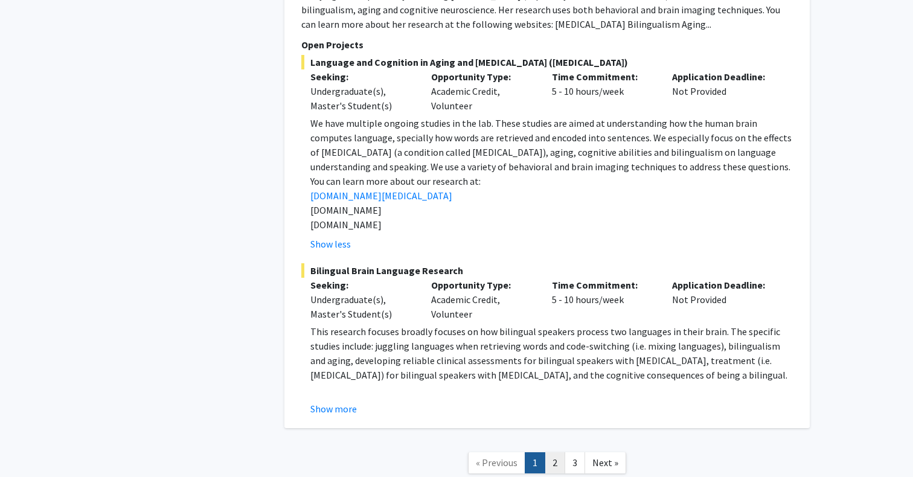
scroll to position [6055, 0]
click at [556, 453] on link "2" at bounding box center [555, 463] width 21 height 21
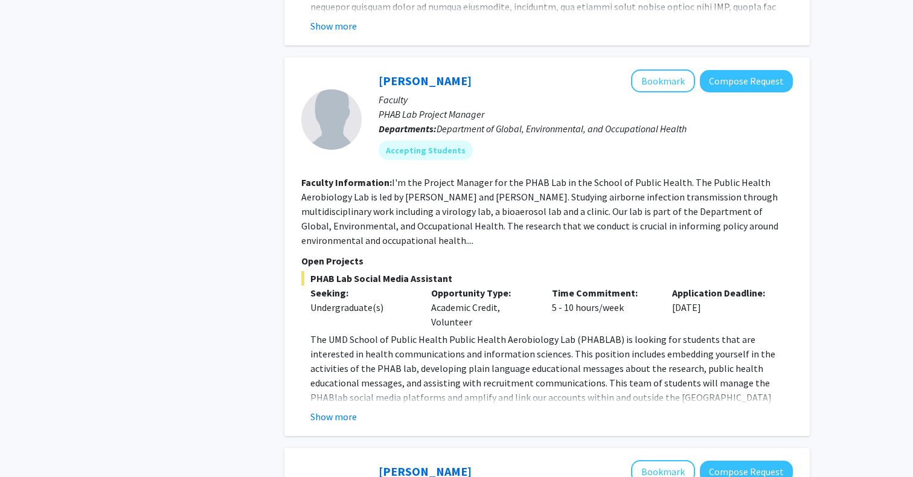
scroll to position [966, 0]
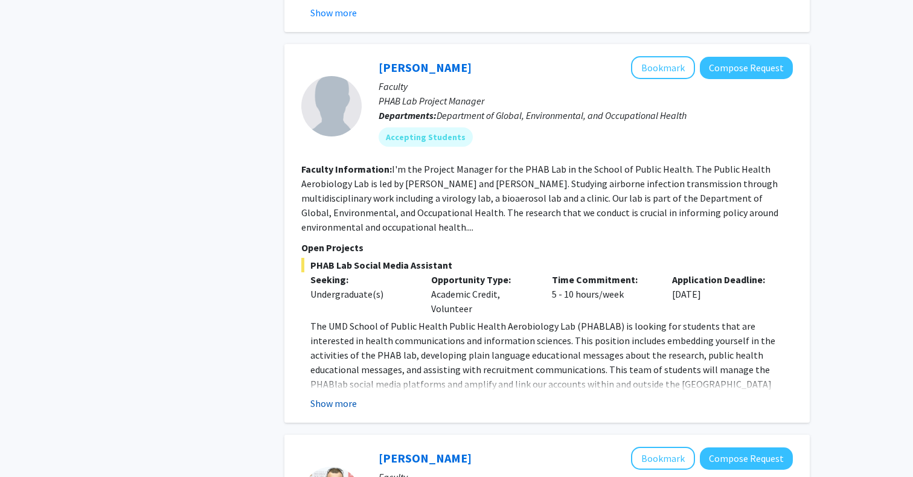
click at [335, 396] on button "Show more" at bounding box center [333, 403] width 46 height 14
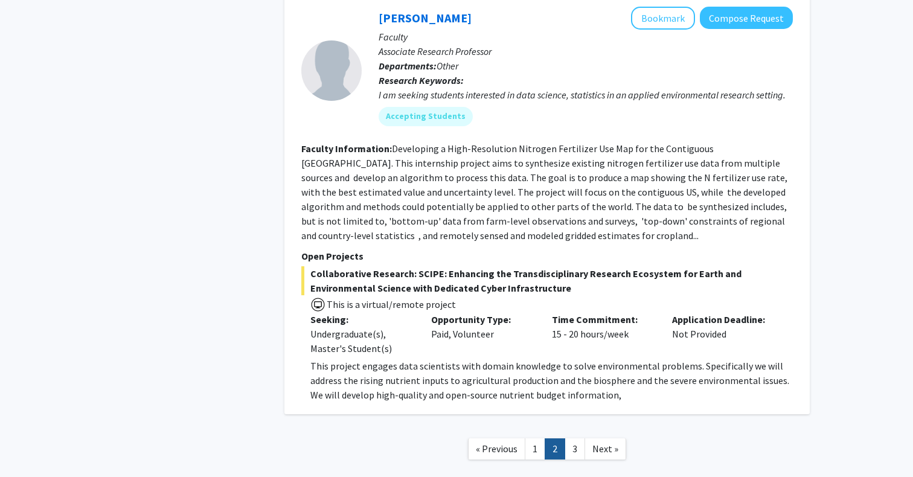
scroll to position [4308, 0]
click at [574, 439] on link "3" at bounding box center [575, 449] width 21 height 21
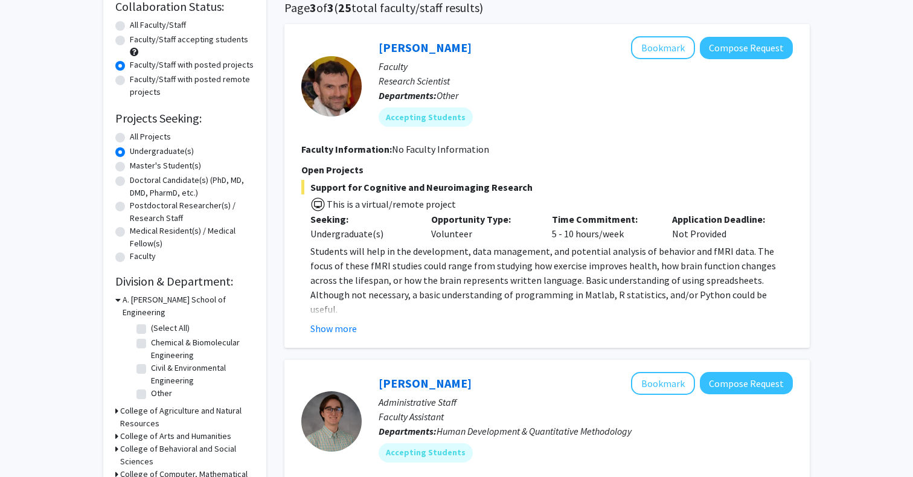
scroll to position [100, 0]
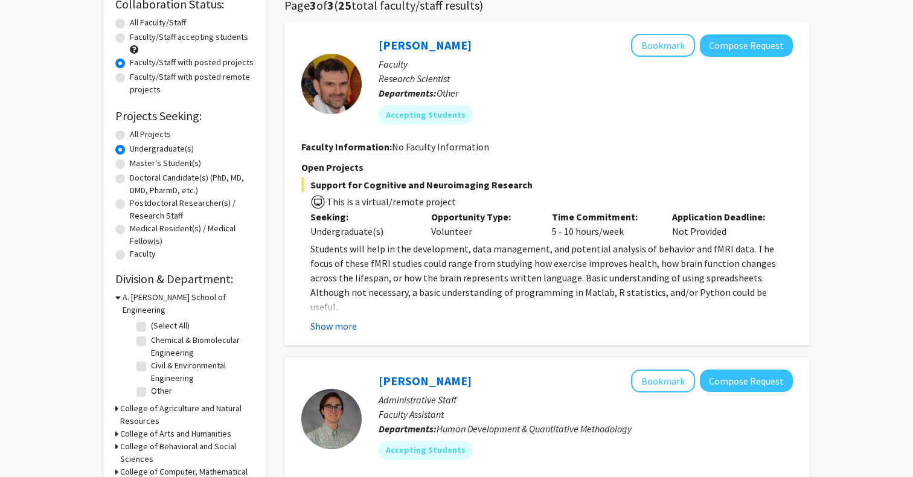
click at [333, 323] on button "Show more" at bounding box center [333, 326] width 46 height 14
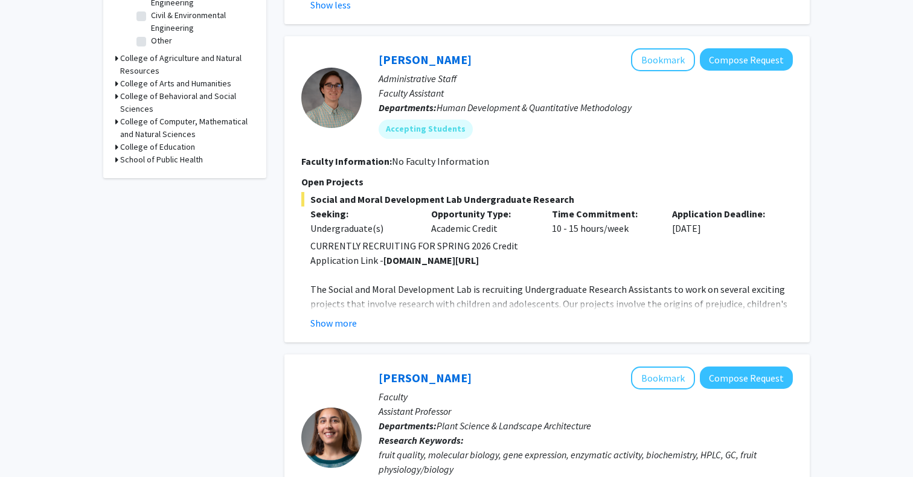
scroll to position [459, 0]
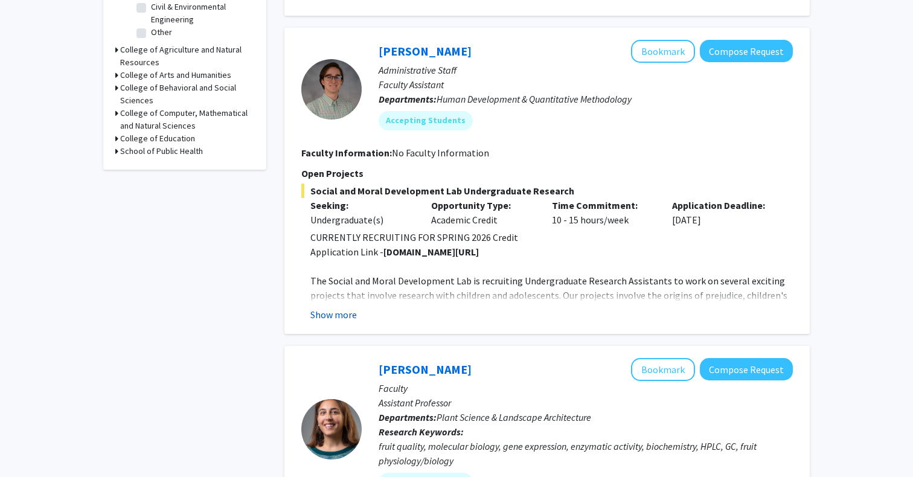
click at [322, 307] on button "Show more" at bounding box center [333, 314] width 46 height 14
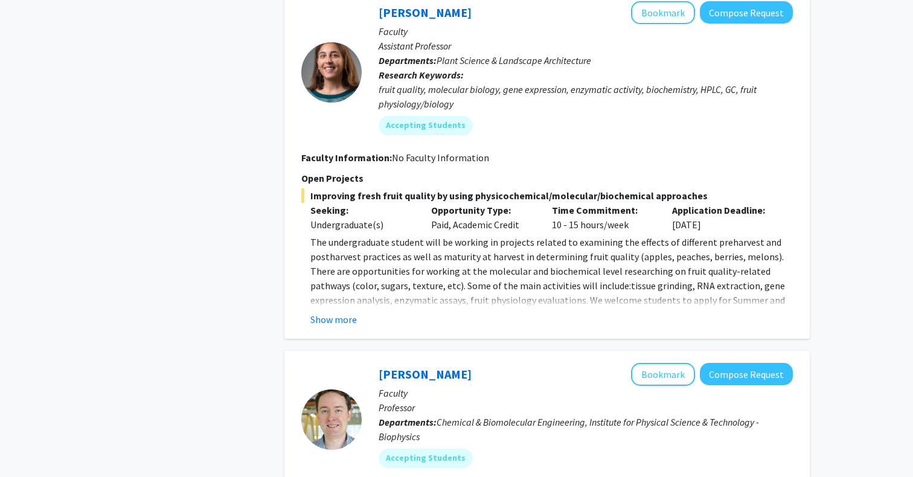
scroll to position [959, 0]
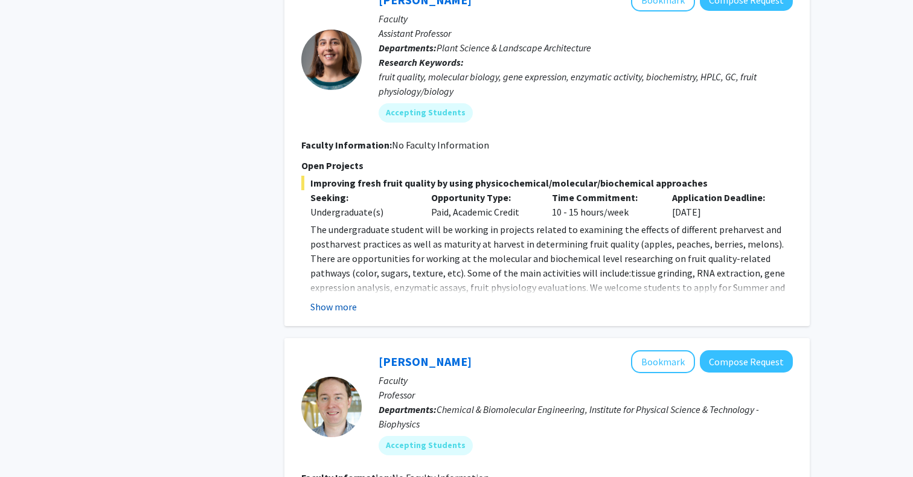
click at [322, 300] on button "Show more" at bounding box center [333, 307] width 46 height 14
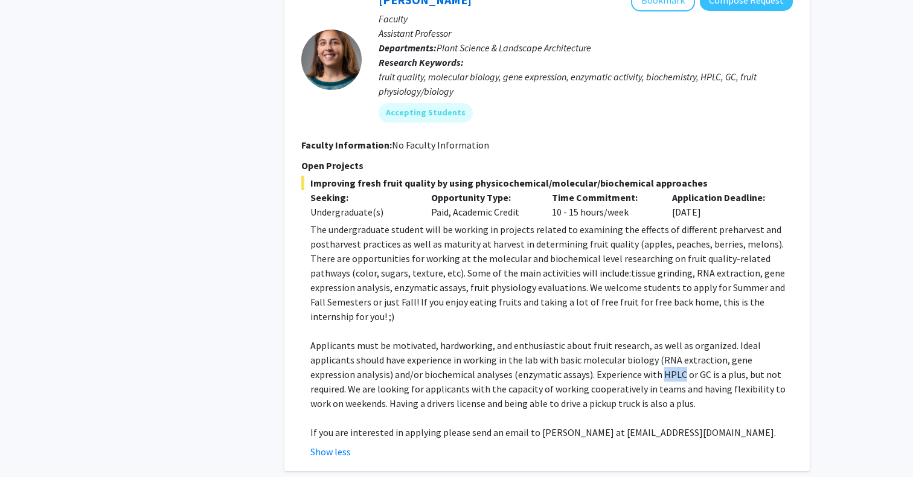
drag, startPoint x: 574, startPoint y: 345, endPoint x: 595, endPoint y: 345, distance: 21.1
click at [595, 346] on span "Applicants must be motivated, hardworking, and enthusiastic about fruit researc…" at bounding box center [547, 374] width 475 height 70
copy span "HPLC"
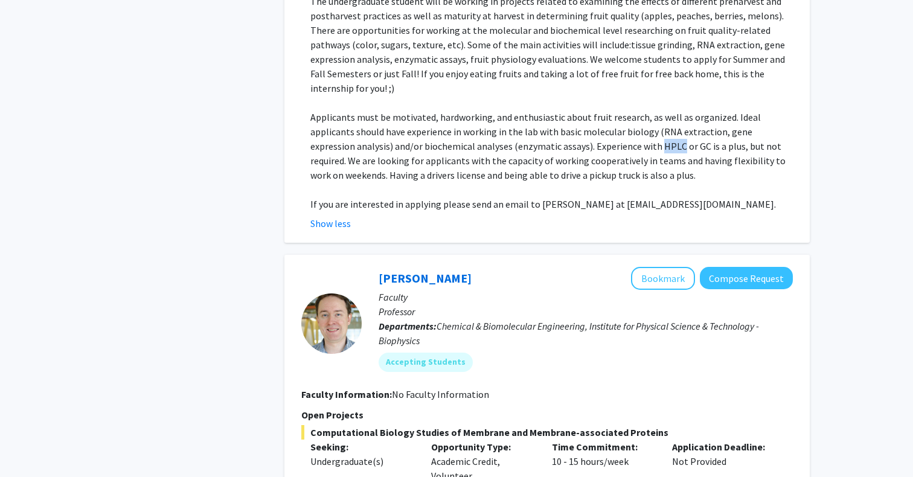
scroll to position [1344, 0]
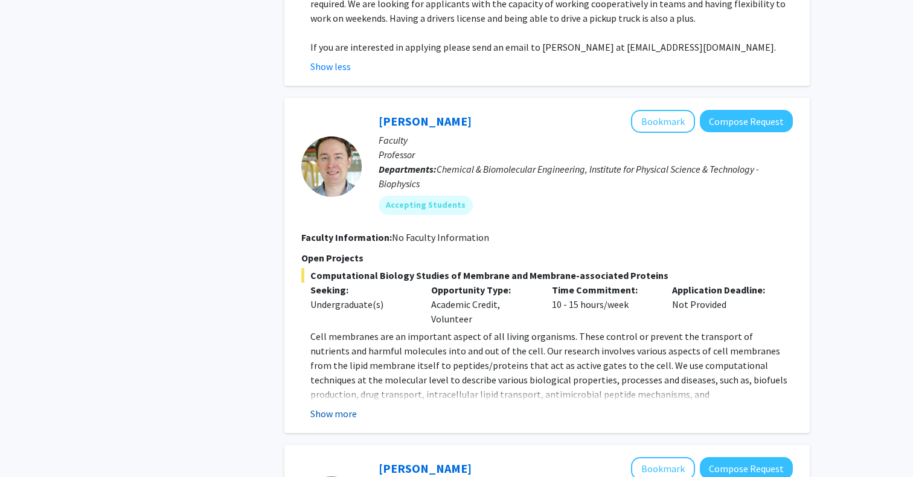
click at [342, 406] on button "Show more" at bounding box center [333, 413] width 46 height 14
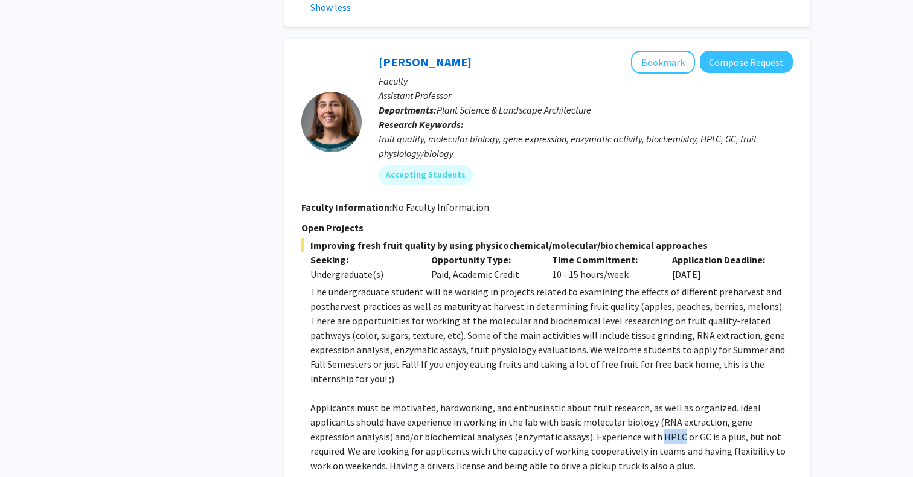
scroll to position [894, 0]
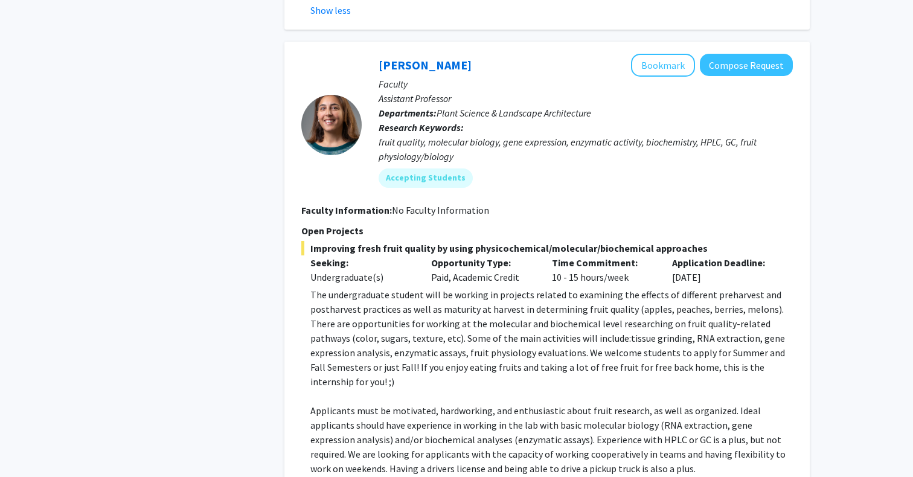
drag, startPoint x: 367, startPoint y: 49, endPoint x: 489, endPoint y: 43, distance: 121.5
click at [489, 54] on div "[PERSON_NAME] Bookmark Compose Request Faculty Assistant Professor Departments:…" at bounding box center [577, 125] width 431 height 143
drag, startPoint x: 508, startPoint y: 52, endPoint x: 373, endPoint y: 49, distance: 135.3
click at [373, 54] on div "[PERSON_NAME] Bookmark Compose Request Faculty Assistant Professor Departments:…" at bounding box center [577, 125] width 431 height 143
drag, startPoint x: 373, startPoint y: 49, endPoint x: 381, endPoint y: 51, distance: 8.2
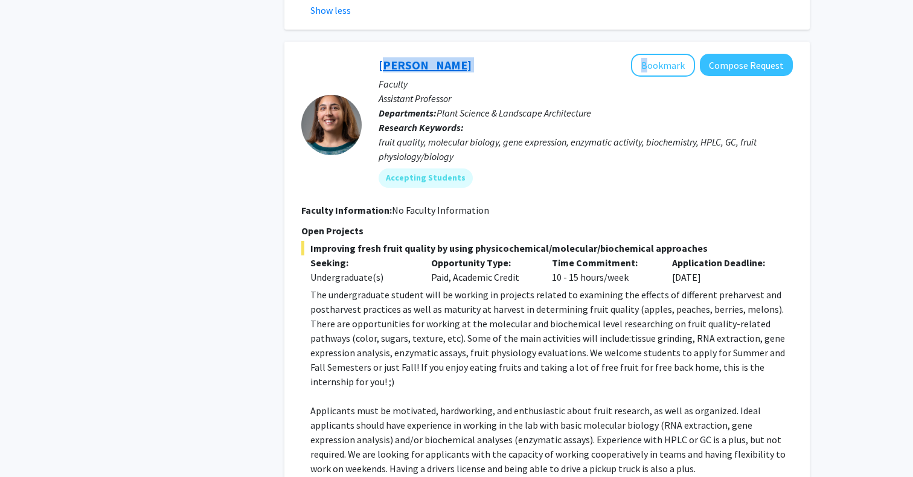
click at [381, 54] on div "[PERSON_NAME] Bookmark Compose Request Faculty Assistant Professor Departments:…" at bounding box center [577, 125] width 431 height 143
copy div "[PERSON_NAME]"
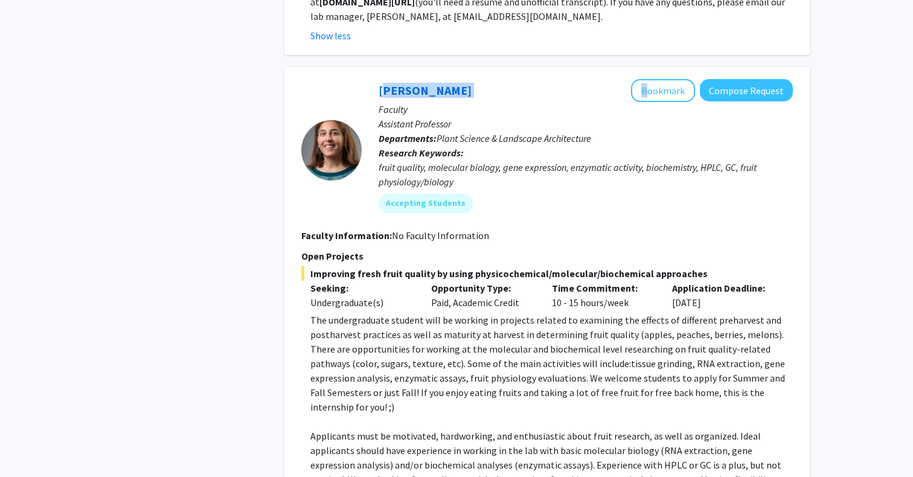
scroll to position [791, 0]
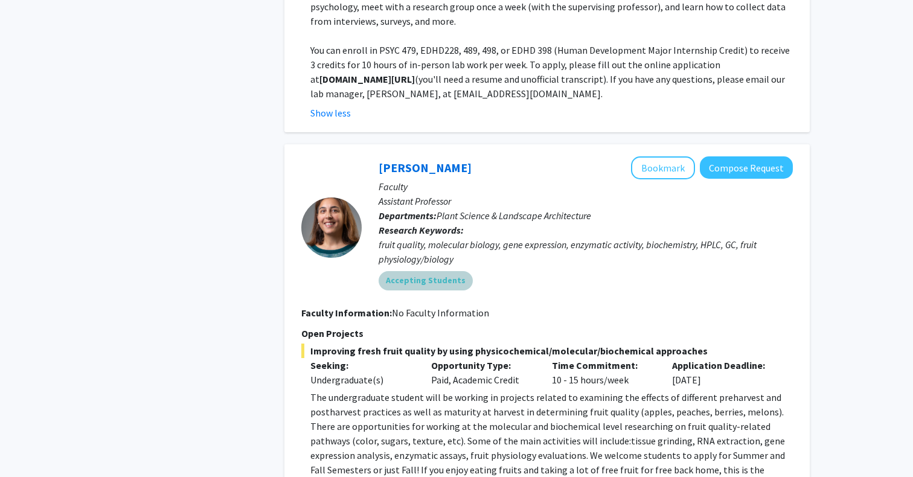
click at [546, 269] on div "Accepting Students" at bounding box center [585, 281] width 419 height 24
click at [558, 311] on fg-search-faculty "[PERSON_NAME] Bookmark Compose Request Faculty Assistant Professor Departments:…" at bounding box center [547, 391] width 492 height 470
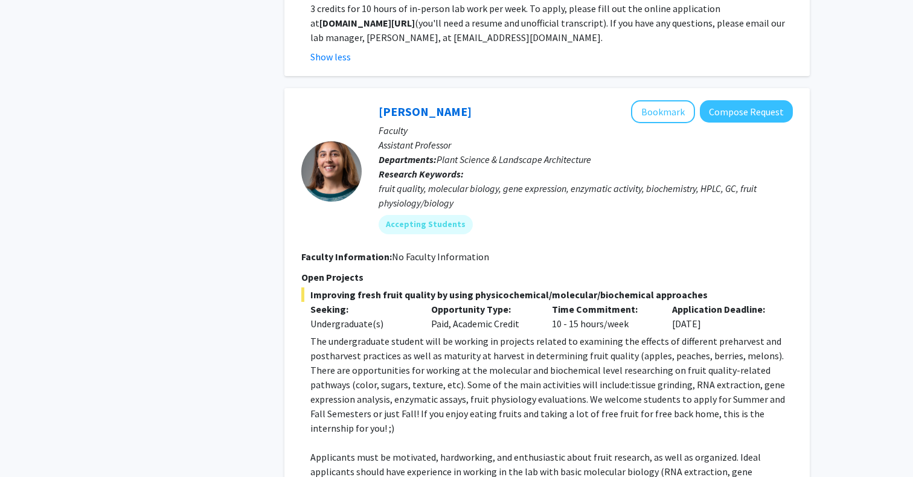
scroll to position [832, 0]
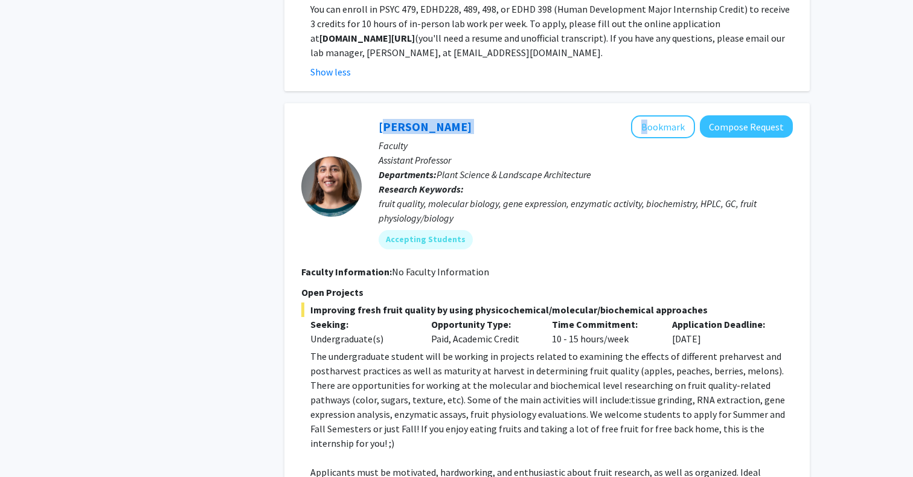
drag, startPoint x: 519, startPoint y: 115, endPoint x: 383, endPoint y: 94, distance: 136.9
click at [383, 103] on div "[PERSON_NAME] Bookmark Compose Request Faculty Assistant Professor Departments:…" at bounding box center [546, 350] width 525 height 495
copy div "[PERSON_NAME]"
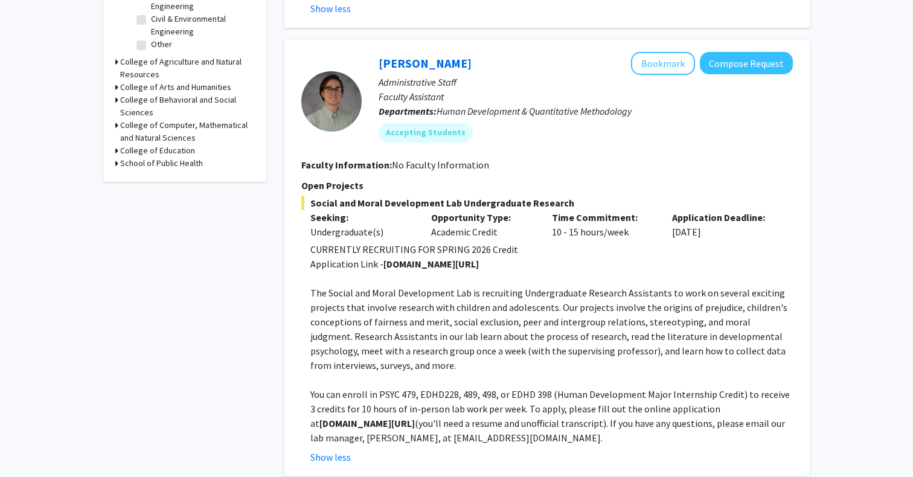
scroll to position [646, 0]
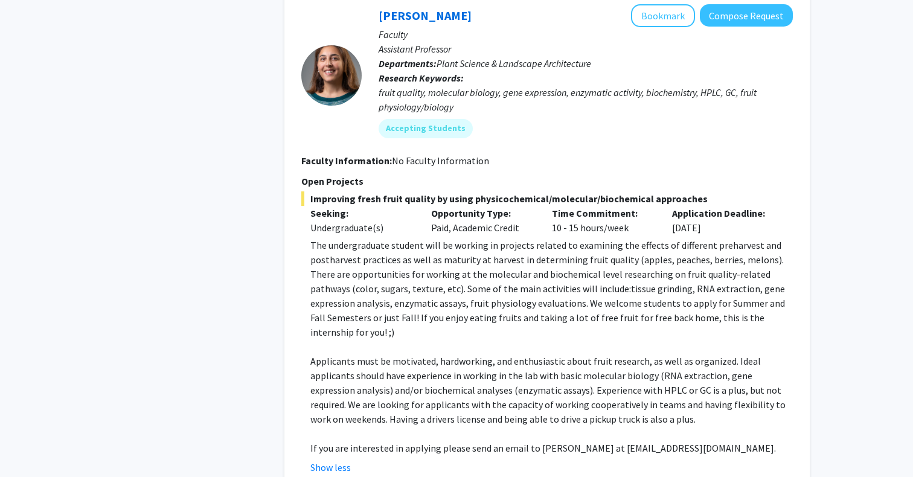
scroll to position [942, 0]
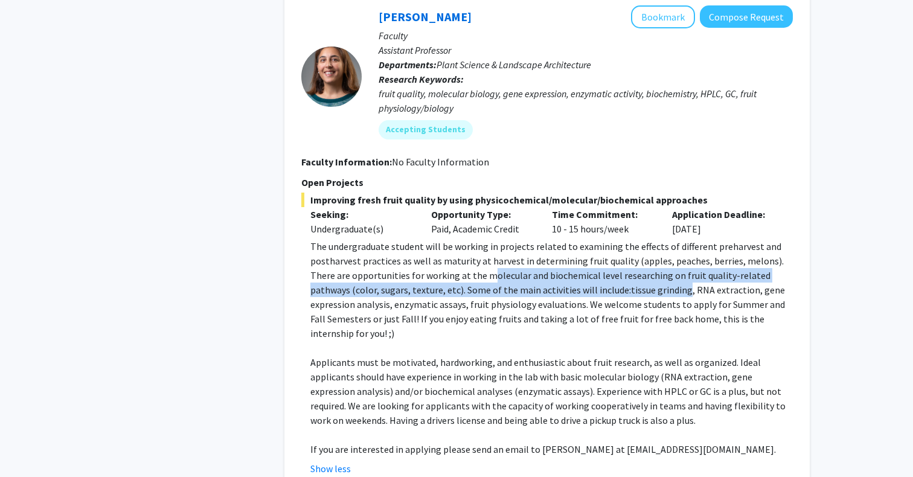
drag, startPoint x: 461, startPoint y: 266, endPoint x: 639, endPoint y: 269, distance: 178.8
click at [640, 269] on p "The undergraduate student will be working in projects related to examining the …" at bounding box center [551, 289] width 482 height 101
click at [639, 269] on p "The undergraduate student will be working in projects related to examining the …" at bounding box center [551, 289] width 482 height 101
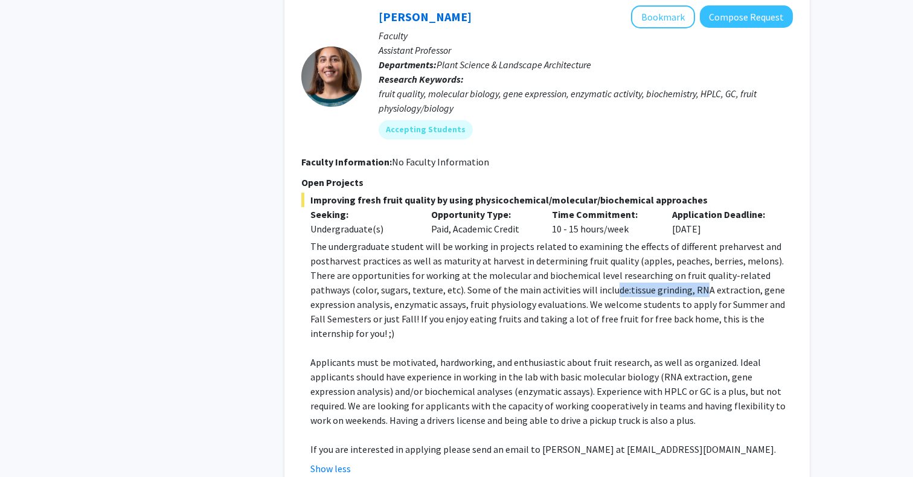
drag, startPoint x: 569, startPoint y: 278, endPoint x: 655, endPoint y: 279, distance: 85.2
click at [655, 279] on span "The undergraduate student will be working in projects related to examining the …" at bounding box center [547, 289] width 475 height 99
click at [651, 279] on span "The undergraduate student will be working in projects related to examining the …" at bounding box center [547, 289] width 475 height 99
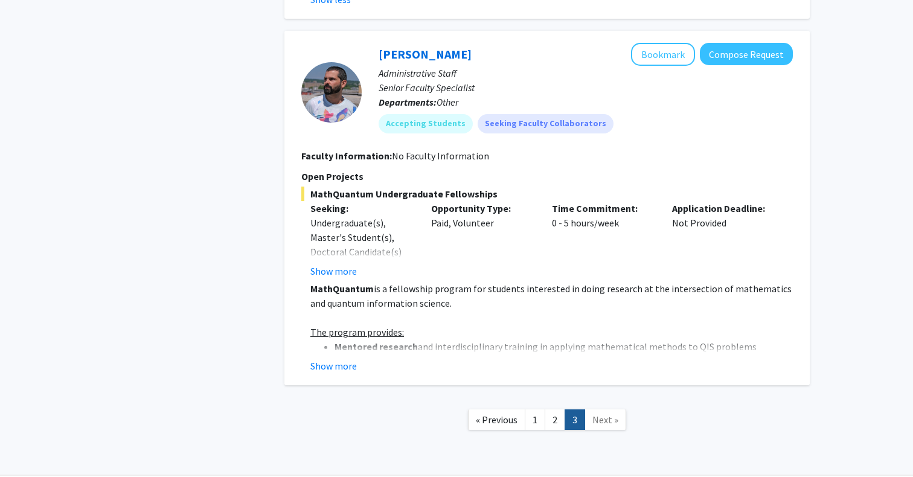
scroll to position [1830, 0]
click at [538, 410] on link "1" at bounding box center [535, 420] width 21 height 21
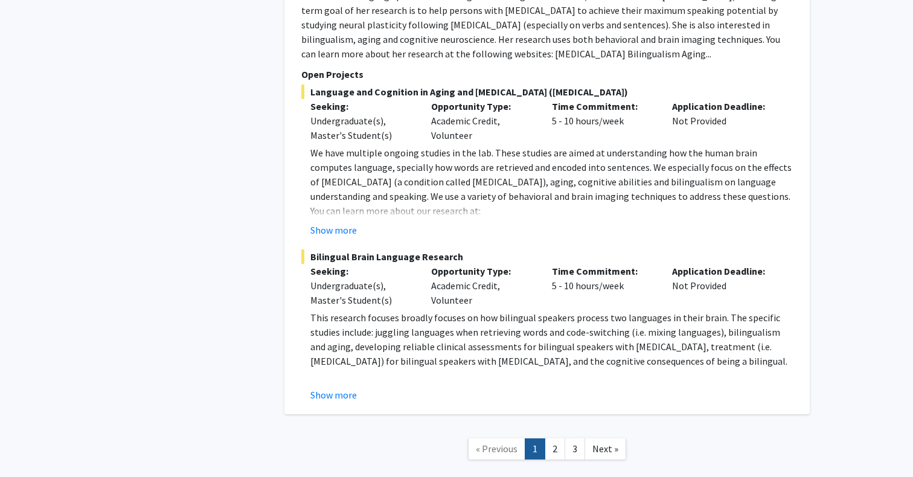
scroll to position [5852, 0]
click at [555, 439] on link "2" at bounding box center [555, 449] width 21 height 21
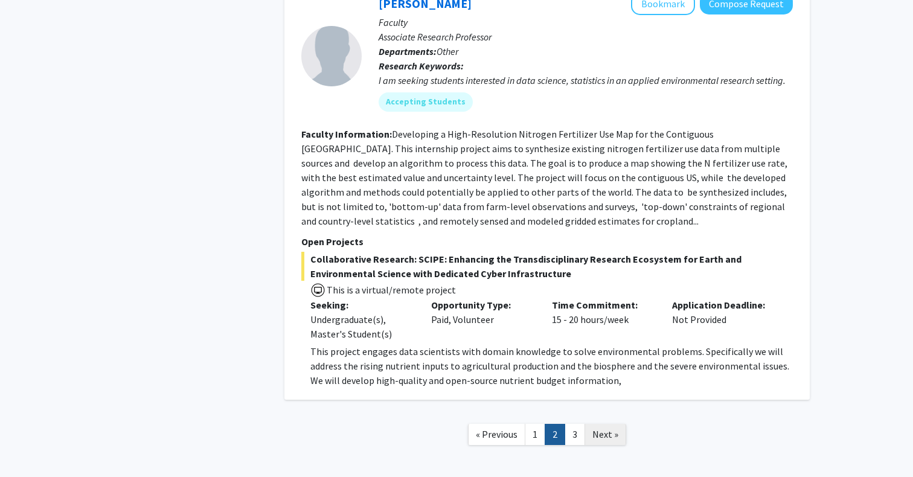
scroll to position [4206, 0]
click at [570, 425] on link "3" at bounding box center [575, 435] width 21 height 21
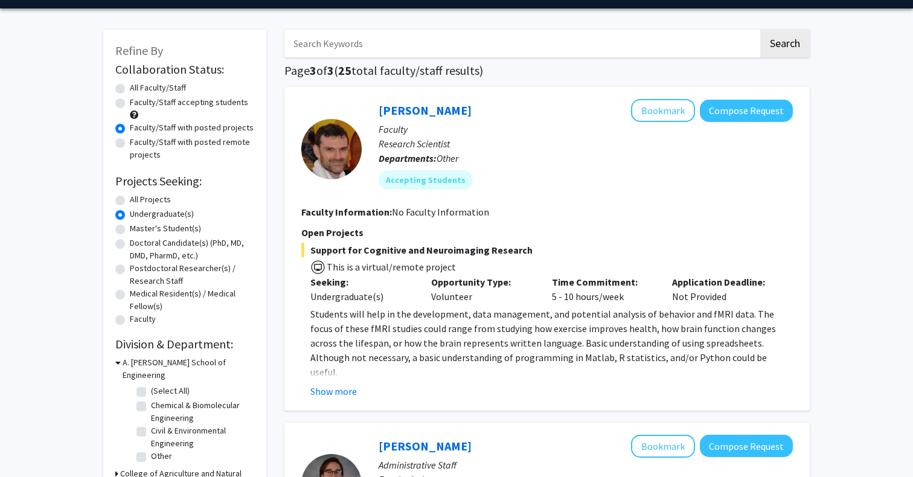
scroll to position [37, 0]
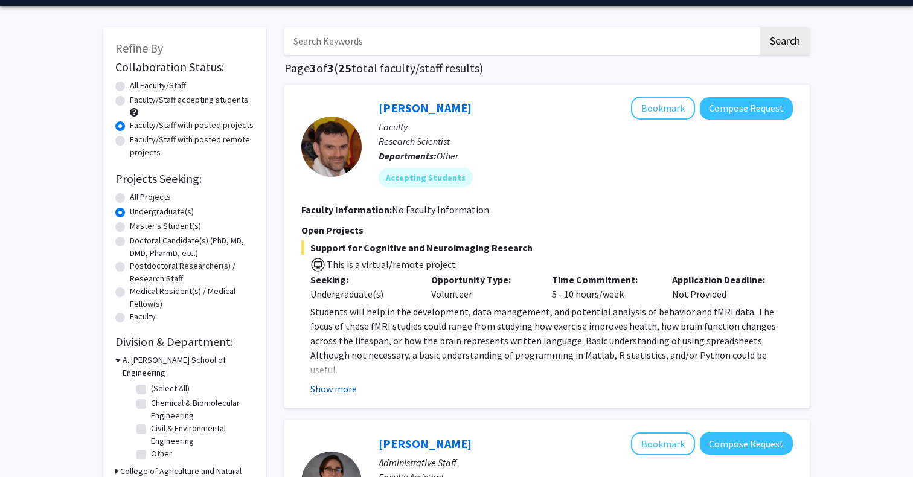
click at [335, 393] on button "Show more" at bounding box center [333, 389] width 46 height 14
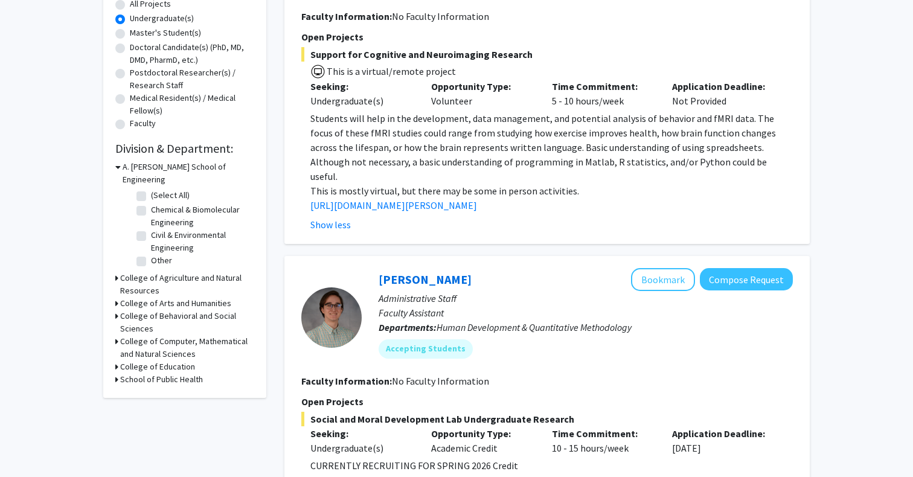
scroll to position [360, 0]
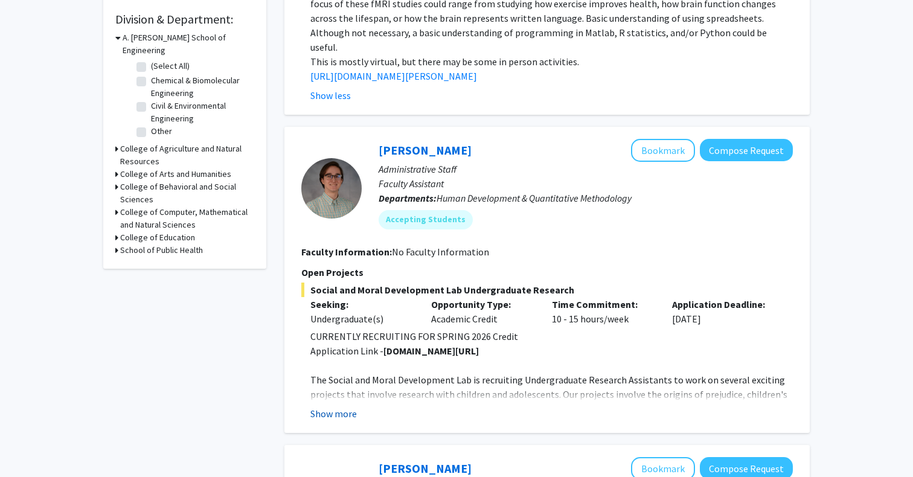
click at [347, 406] on button "Show more" at bounding box center [333, 413] width 46 height 14
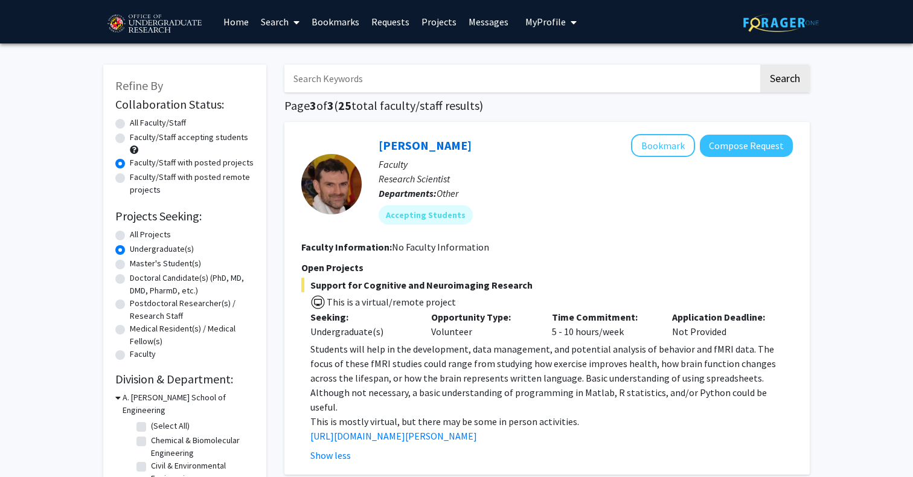
scroll to position [0, 0]
click at [175, 127] on label "All Faculty/Staff" at bounding box center [158, 123] width 56 height 13
click at [138, 124] on input "All Faculty/Staff" at bounding box center [134, 121] width 8 height 8
radio input "true"
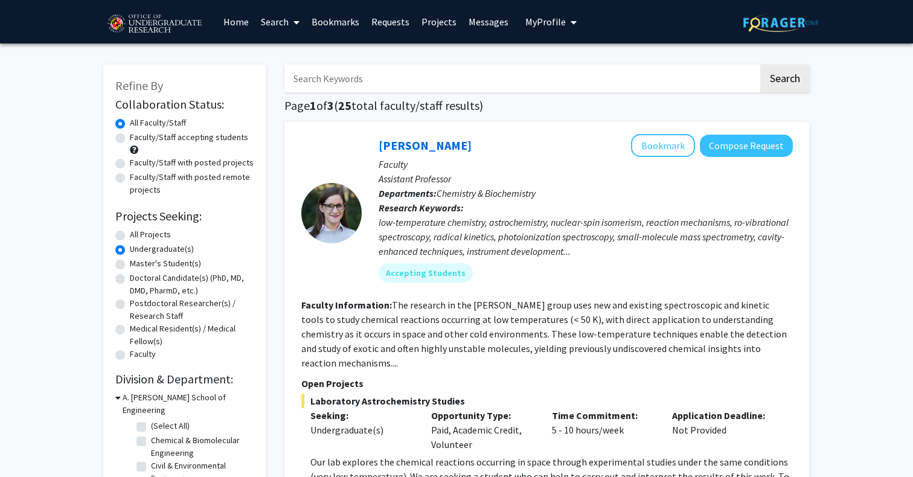
click at [159, 165] on label "Faculty/Staff with posted projects" at bounding box center [192, 162] width 124 height 13
click at [138, 164] on input "Faculty/Staff with posted projects" at bounding box center [134, 160] width 8 height 8
radio input "true"
click at [556, 21] on span "My Profile" at bounding box center [545, 22] width 40 height 12
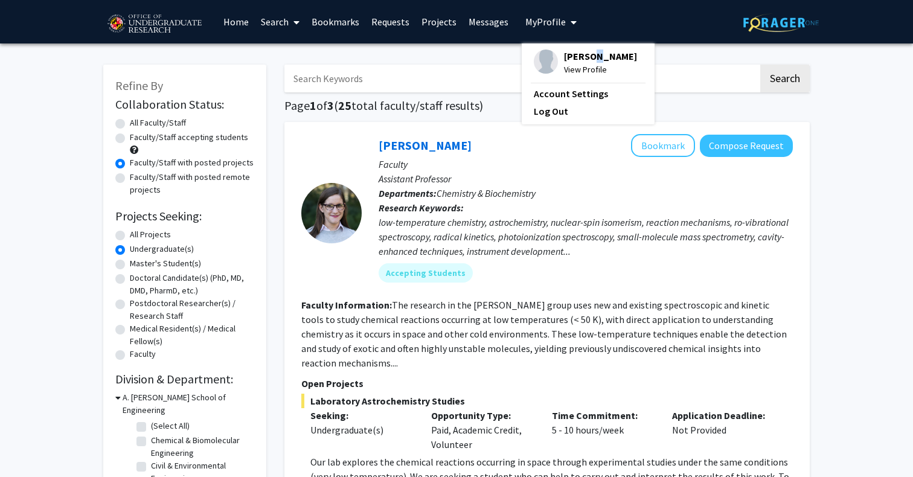
click at [586, 53] on span "[PERSON_NAME]" at bounding box center [600, 56] width 73 height 13
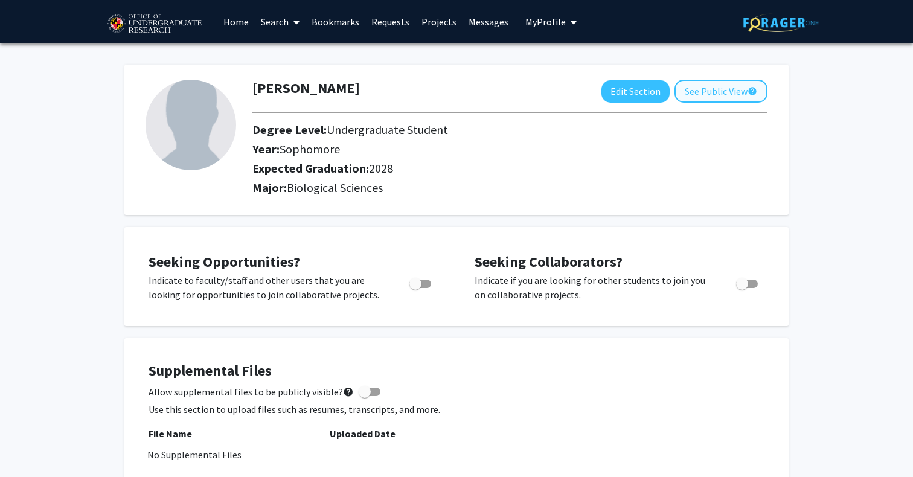
click at [702, 96] on button "See Public View help" at bounding box center [721, 91] width 93 height 23
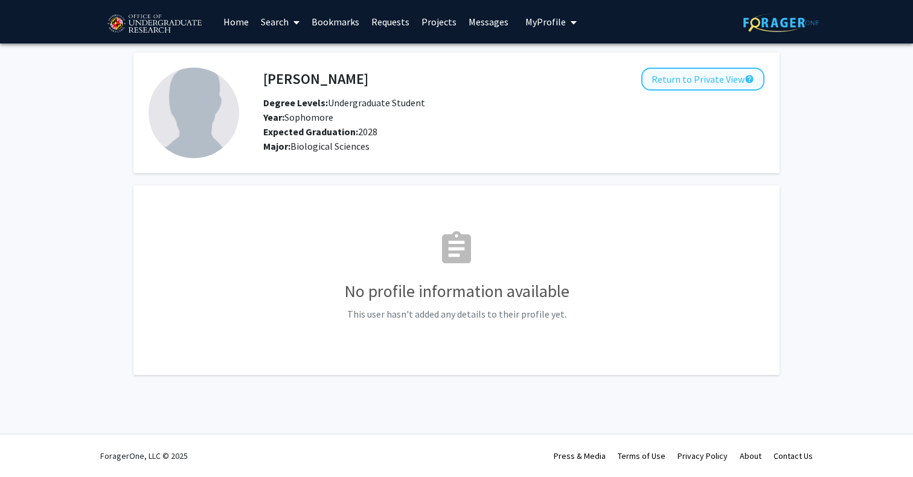
click at [687, 76] on button "Return to Private View help" at bounding box center [702, 79] width 123 height 23
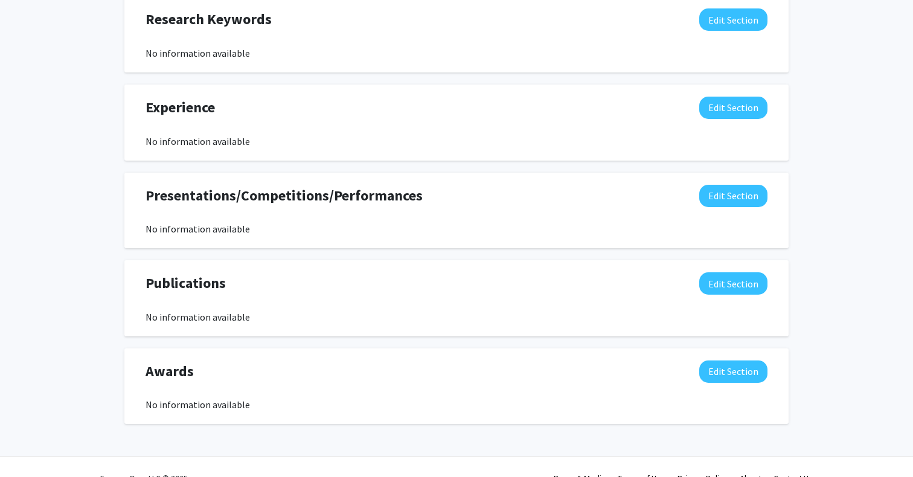
scroll to position [578, 0]
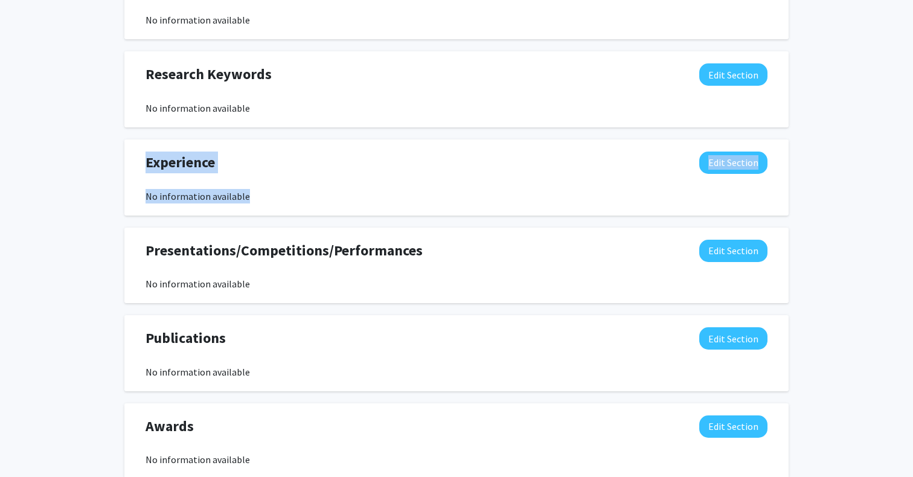
drag, startPoint x: 145, startPoint y: 154, endPoint x: 281, endPoint y: 190, distance: 141.0
click at [283, 191] on div "Experience Edit Section No information available" at bounding box center [456, 178] width 640 height 52
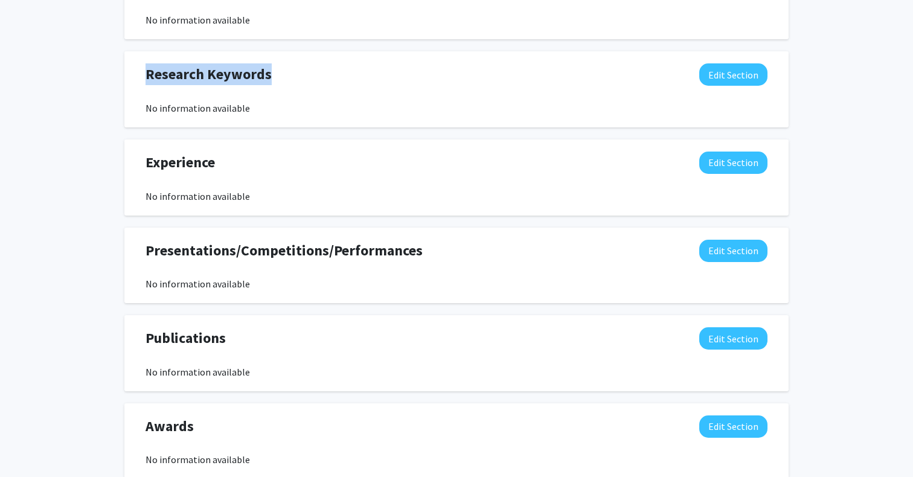
click at [246, 87] on div "Research Keywords Edit Section" at bounding box center [456, 77] width 640 height 28
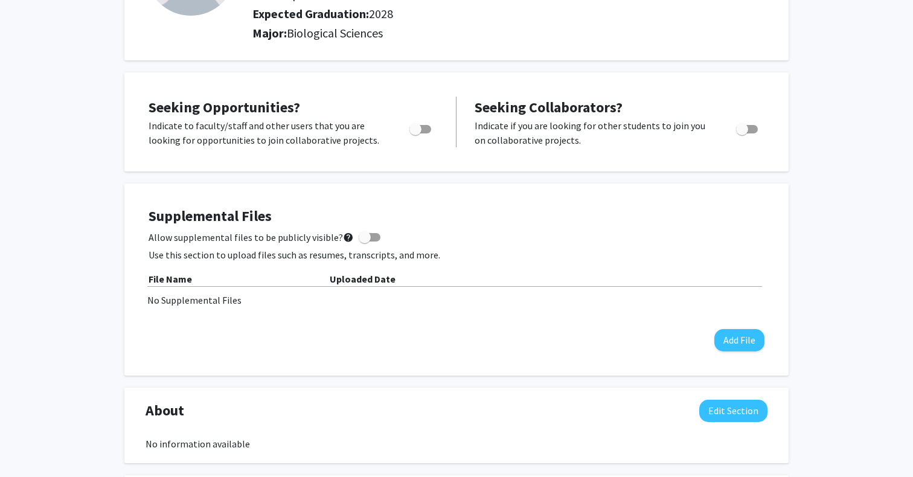
scroll to position [274, 0]
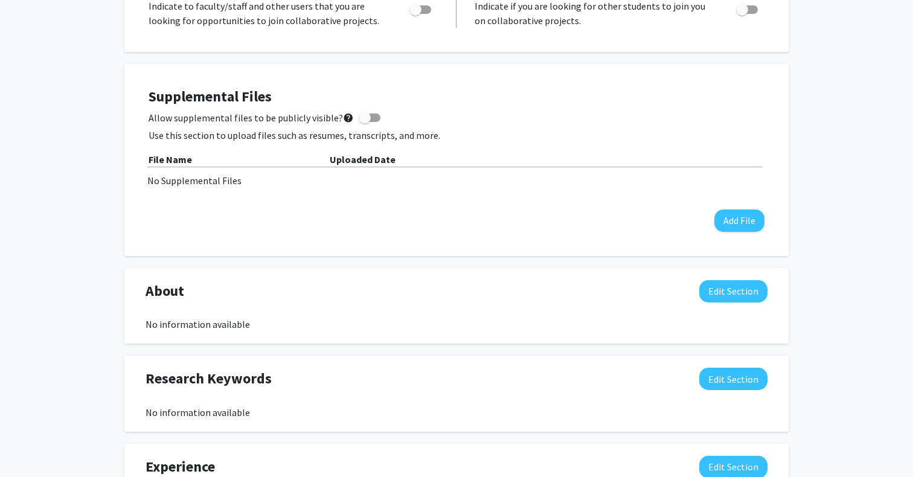
click at [361, 231] on div "Supplemental Files Allow supplemental files to be publicly visible? help Use th…" at bounding box center [457, 160] width 616 height 144
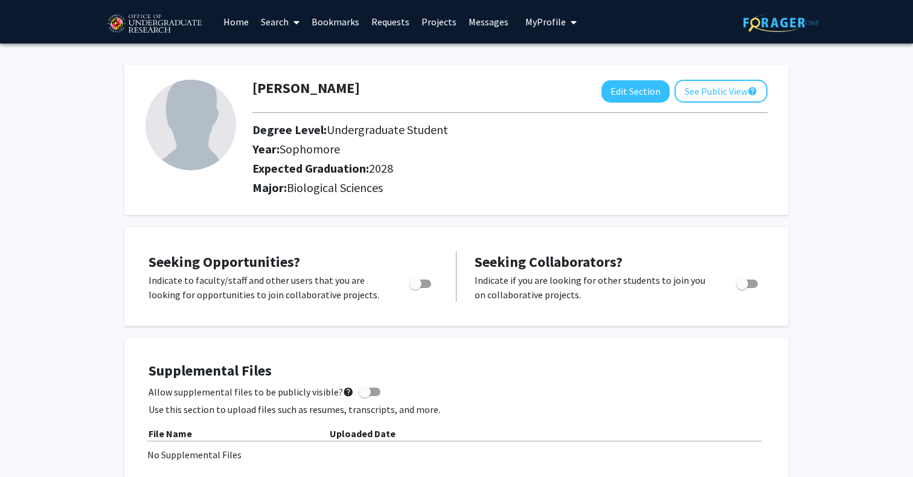
scroll to position [0, 0]
drag, startPoint x: 420, startPoint y: 289, endPoint x: 393, endPoint y: 296, distance: 27.7
click at [393, 296] on div "Indicate to faculty/staff and other users that you are looking for opportunitie…" at bounding box center [292, 287] width 307 height 29
click at [400, 312] on div "Seeking Opportunities? Indicate to faculty/staff and other users that you are l…" at bounding box center [456, 276] width 640 height 75
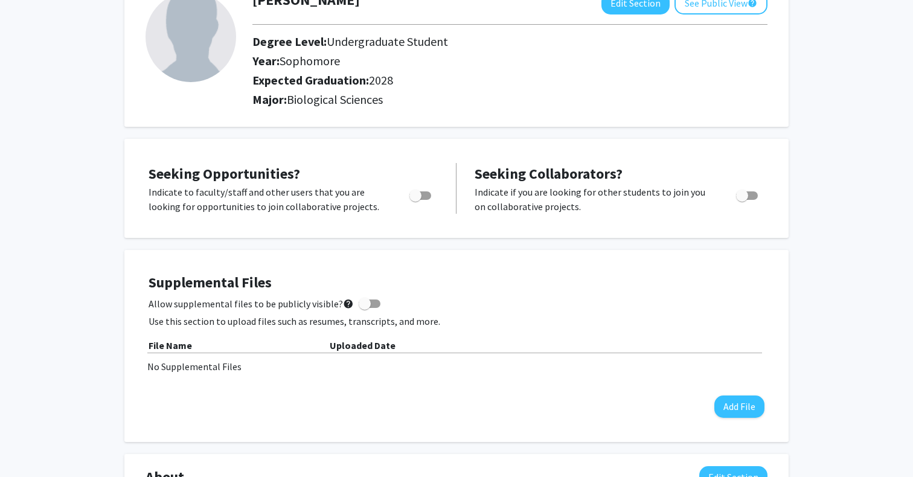
scroll to position [79, 0]
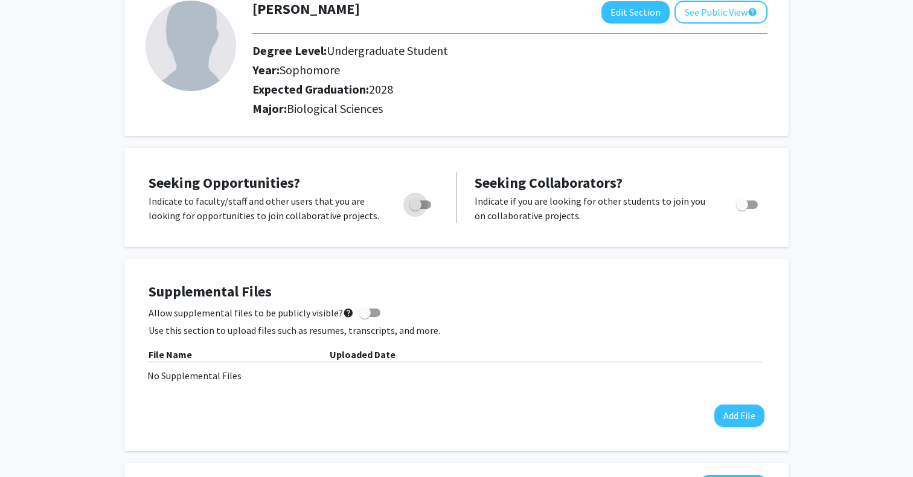
click at [419, 208] on span "Toggle" at bounding box center [415, 205] width 12 height 12
click at [415, 209] on input "Are you actively seeking opportunities?" at bounding box center [415, 209] width 1 height 1
checkbox input "true"
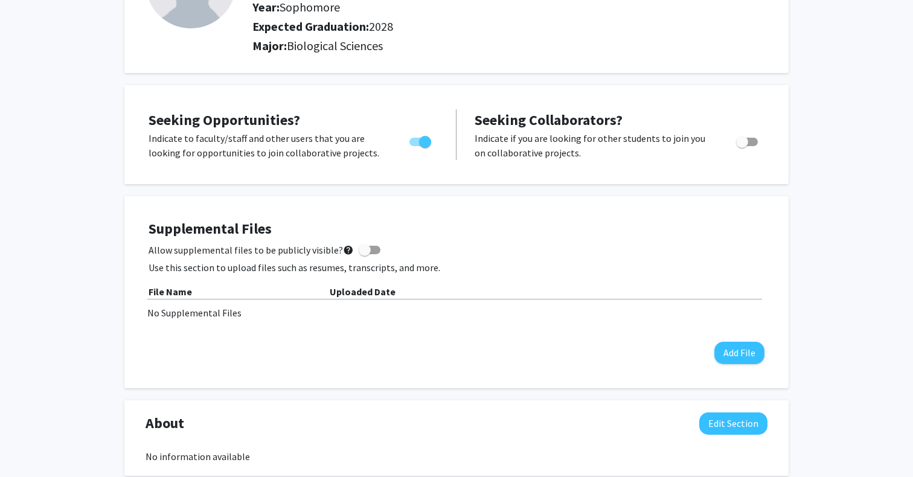
click at [239, 298] on div "File Name" at bounding box center [239, 291] width 181 height 14
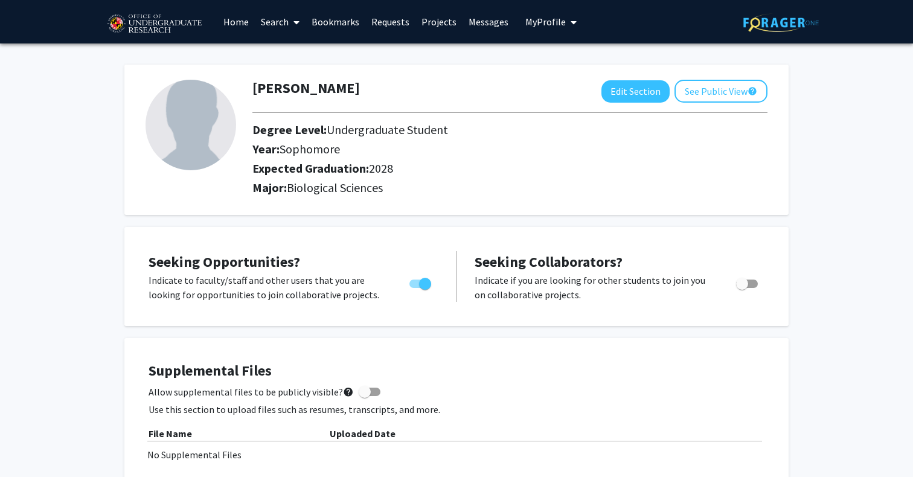
scroll to position [0, 0]
click at [572, 25] on button "My Profile" at bounding box center [551, 21] width 59 height 43
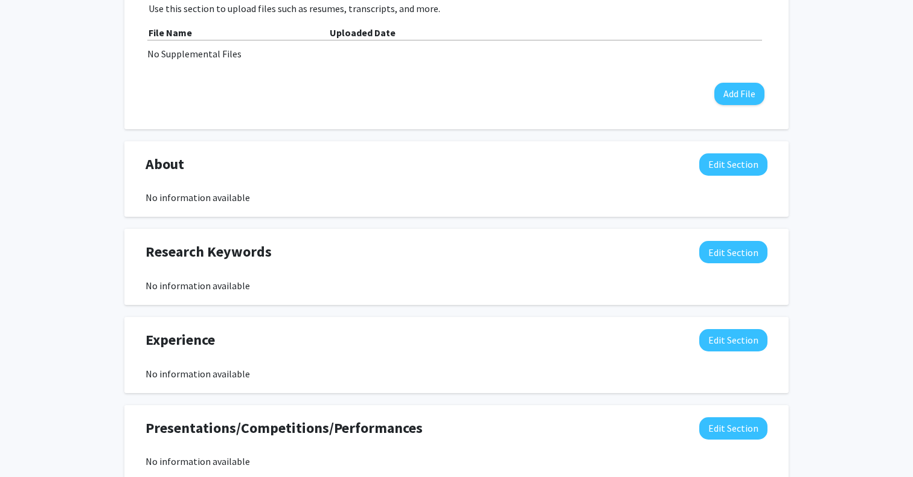
scroll to position [272, 0]
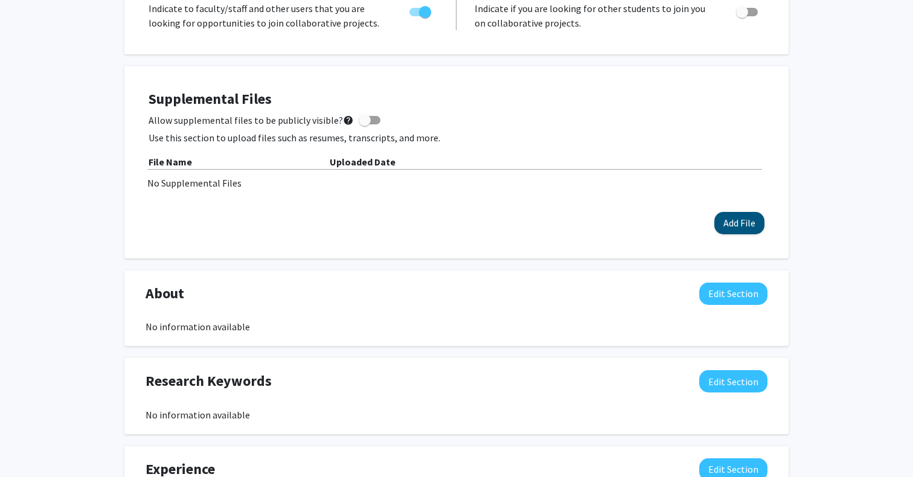
click at [743, 222] on button "Add File" at bounding box center [739, 223] width 50 height 22
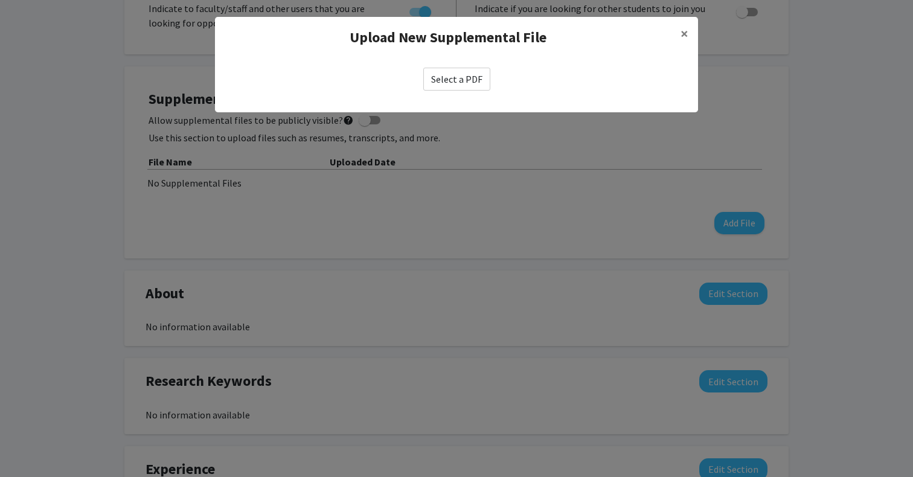
click at [448, 79] on label "Select a PDF" at bounding box center [456, 79] width 67 height 23
click at [0, 0] on input "Select a PDF" at bounding box center [0, 0] width 0 height 0
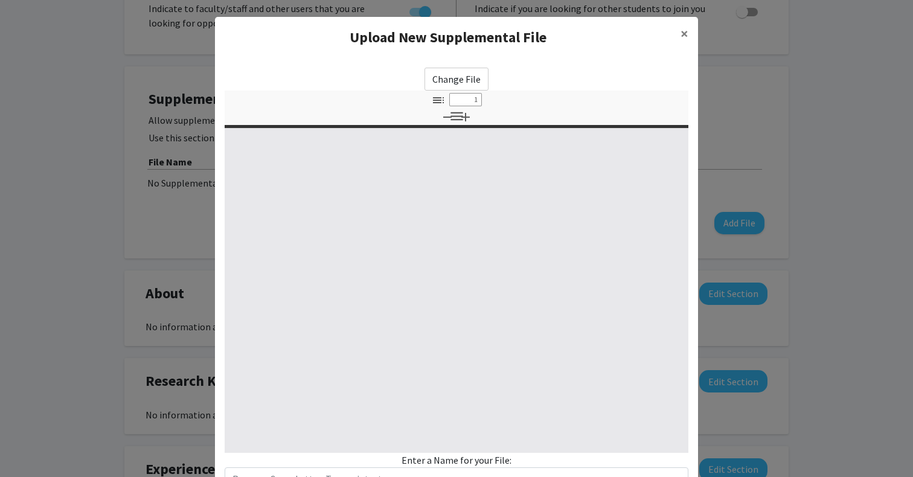
select select "custom"
type input "0"
select select "custom"
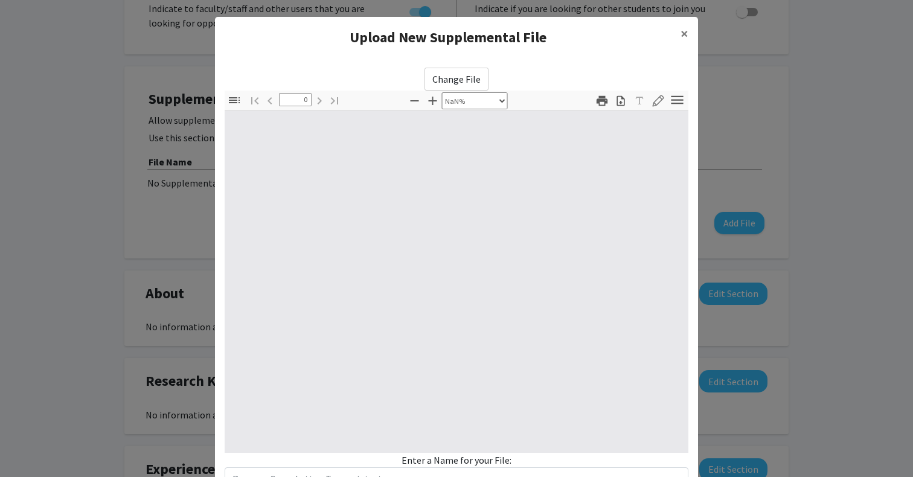
type input "1"
select select "auto"
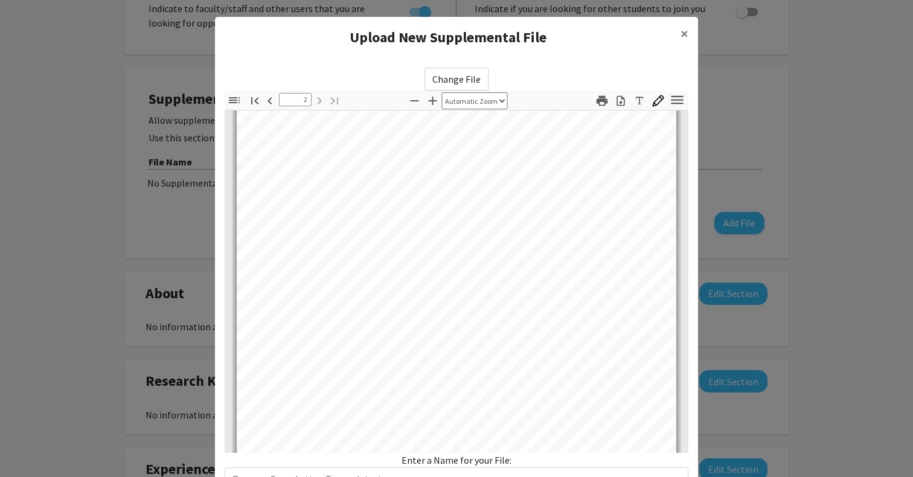
scroll to position [662, 0]
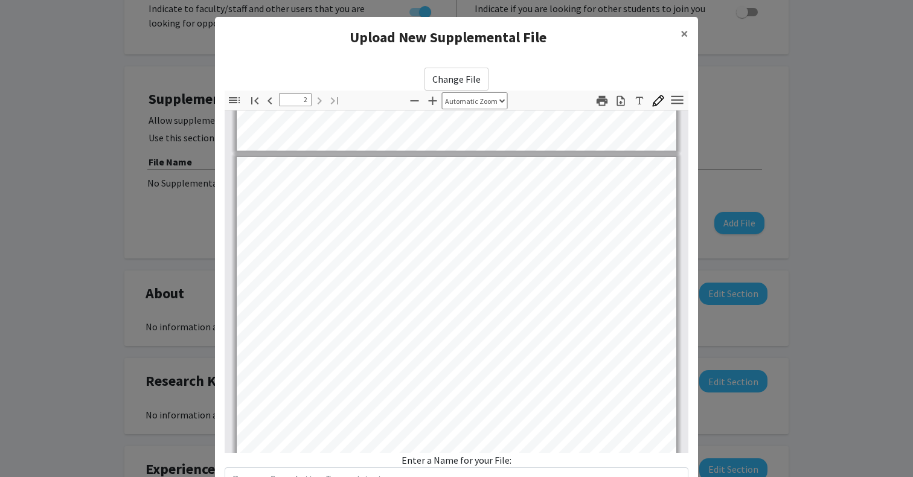
type input "1"
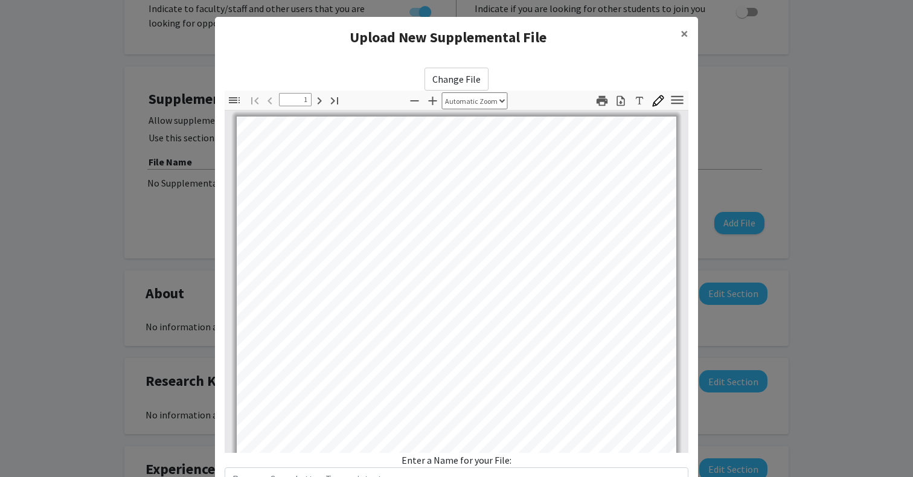
scroll to position [0, 0]
click at [687, 27] on span "×" at bounding box center [685, 33] width 8 height 19
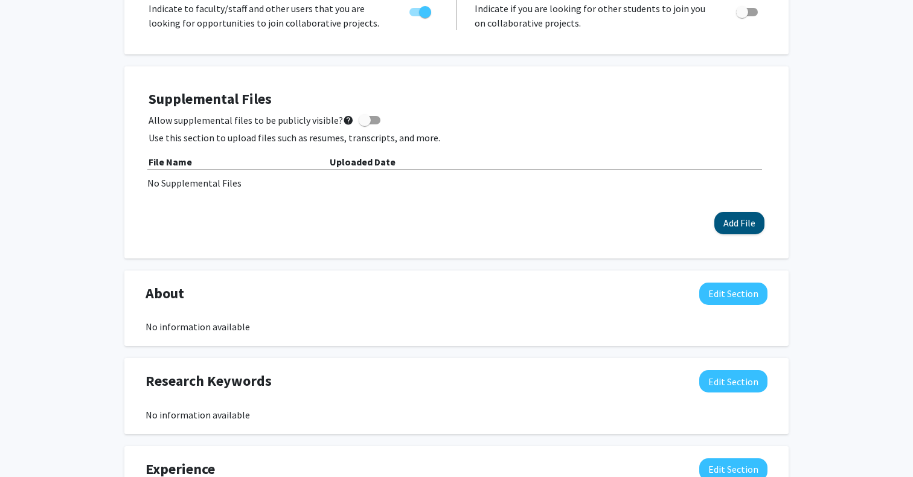
click at [752, 226] on button "Add File" at bounding box center [739, 223] width 50 height 22
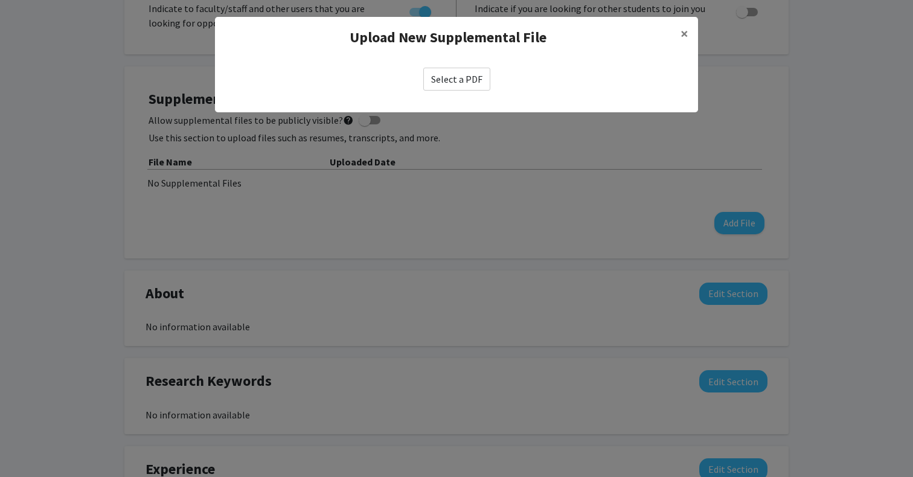
click at [457, 85] on label "Select a PDF" at bounding box center [456, 79] width 67 height 23
click at [0, 0] on input "Select a PDF" at bounding box center [0, 0] width 0 height 0
select select "custom"
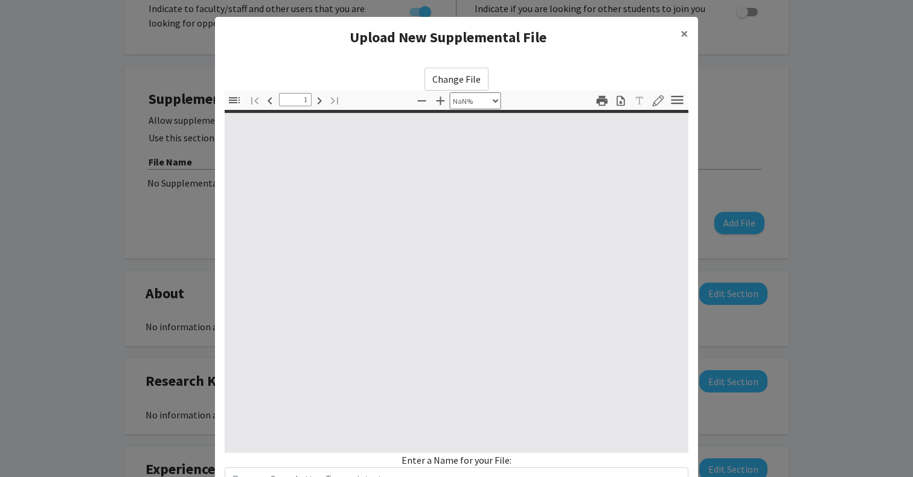
type input "0"
select select "custom"
type input "1"
select select "auto"
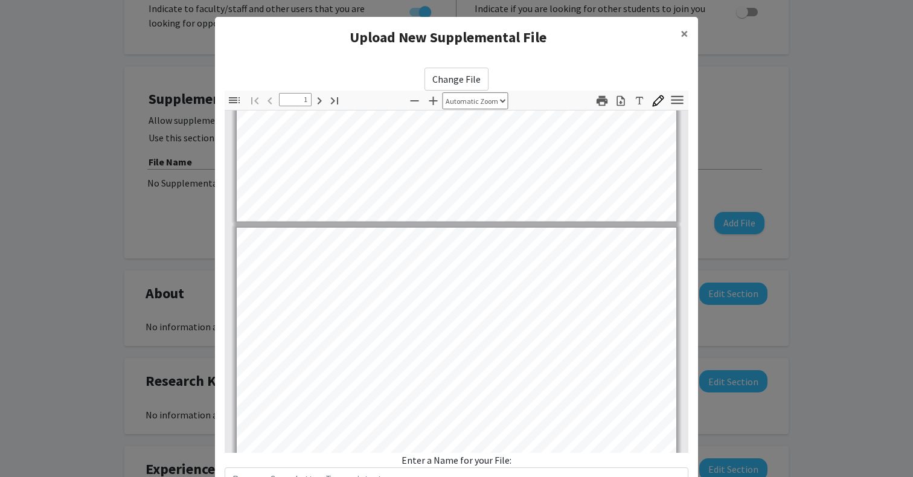
type input "2"
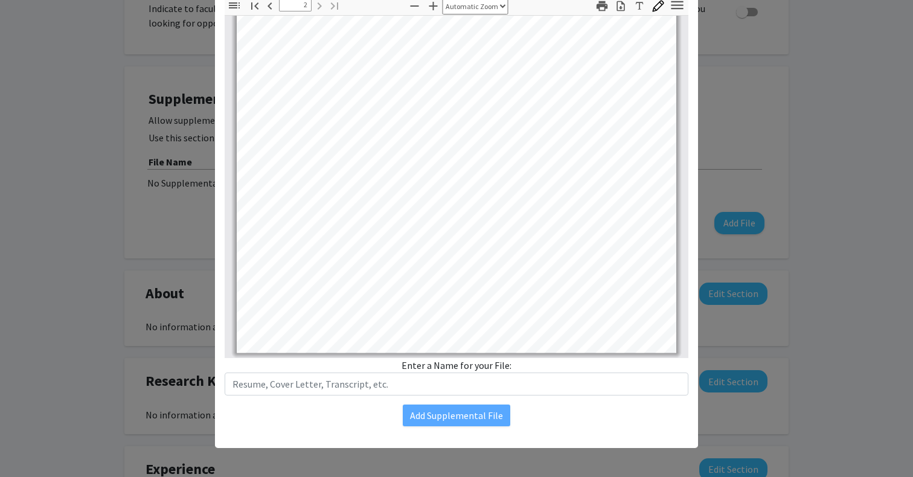
scroll to position [95, 0]
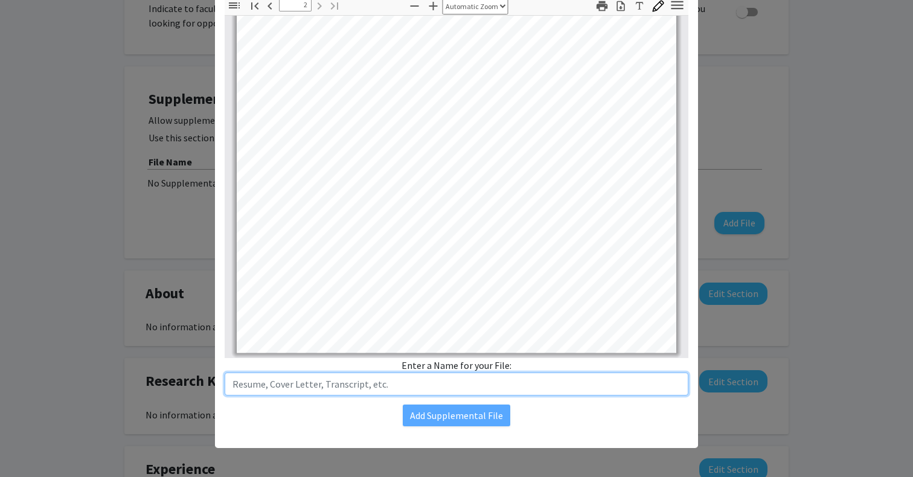
click at [457, 387] on input "text" at bounding box center [457, 384] width 464 height 23
type input "CV"
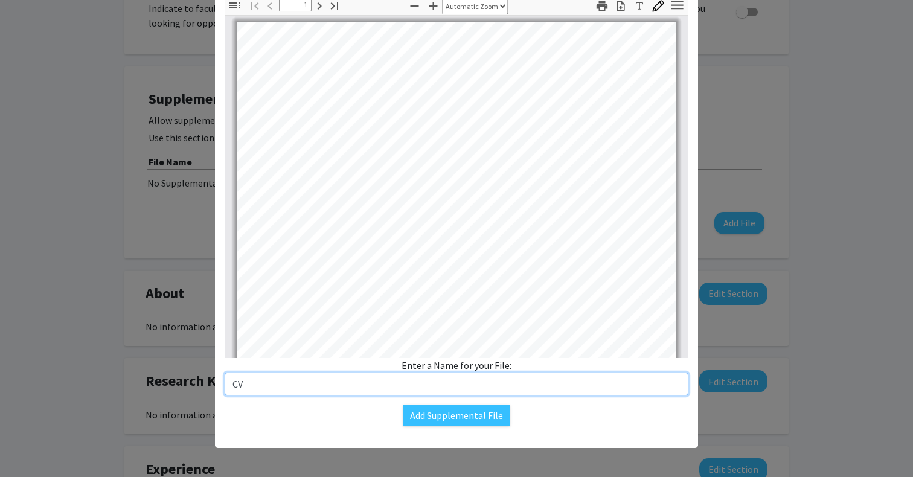
scroll to position [0, 0]
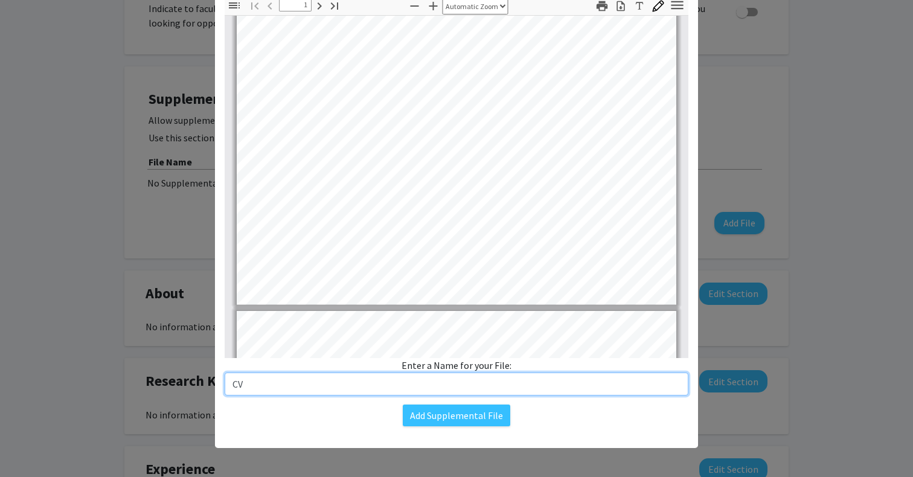
type input "2"
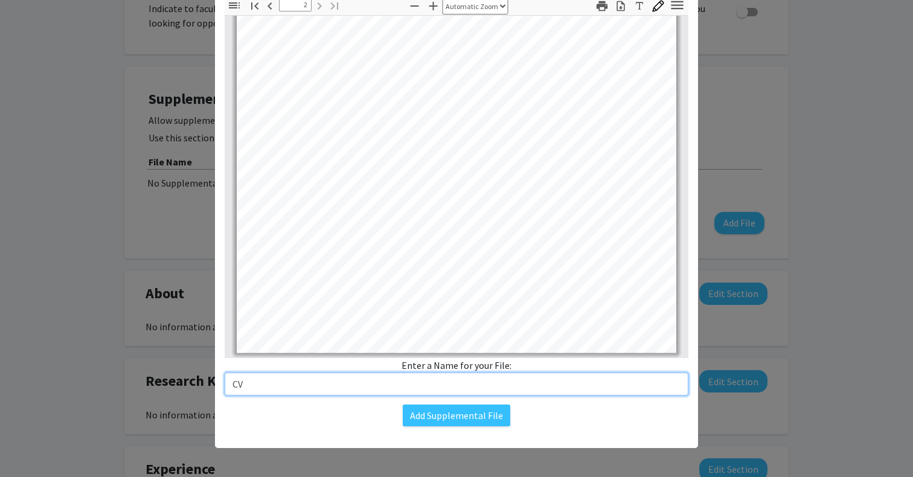
scroll to position [813, 0]
type input "CV"
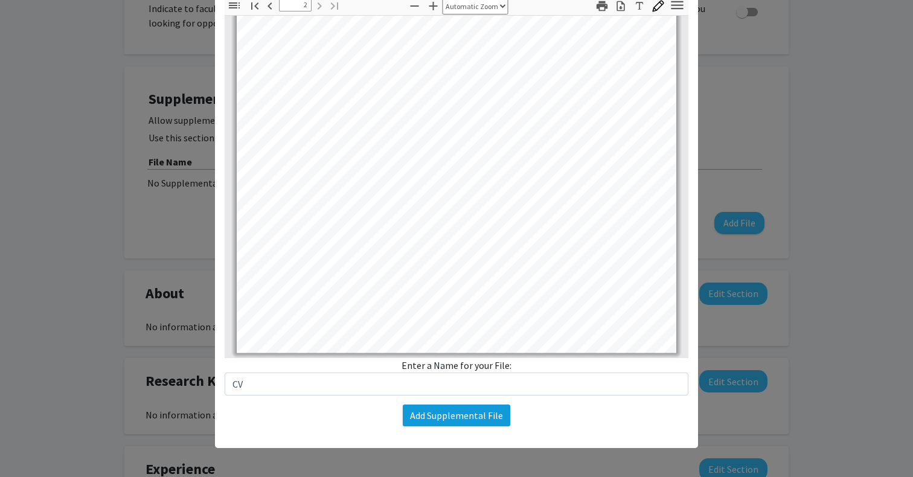
click at [431, 420] on button "Add Supplemental File" at bounding box center [456, 416] width 107 height 22
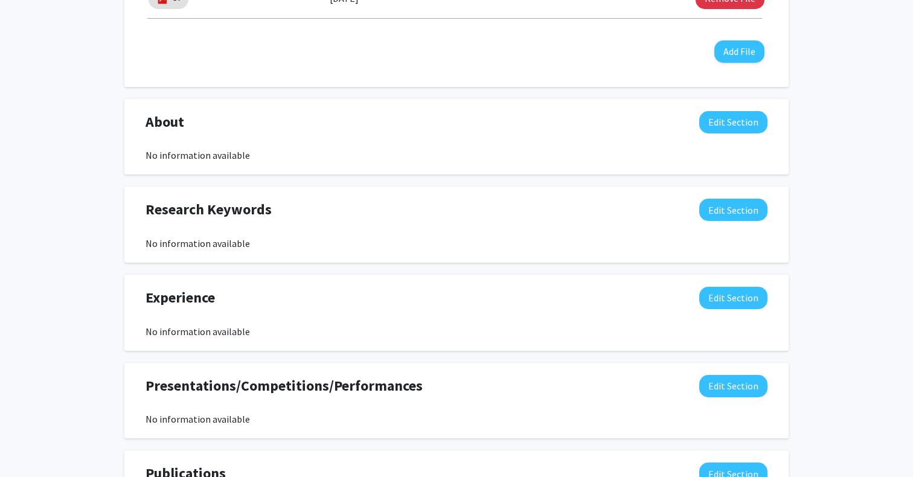
scroll to position [468, 0]
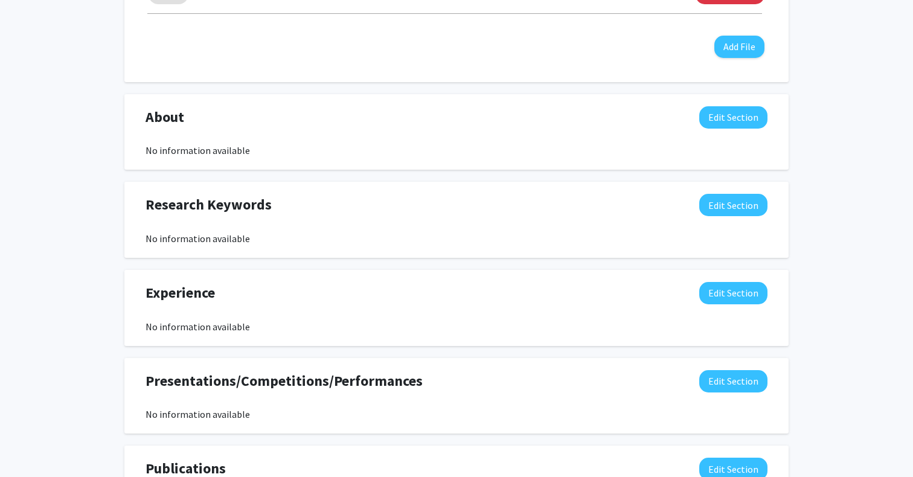
click at [286, 332] on div "No information available" at bounding box center [457, 326] width 622 height 14
click at [742, 288] on button "Edit Section" at bounding box center [733, 293] width 68 height 22
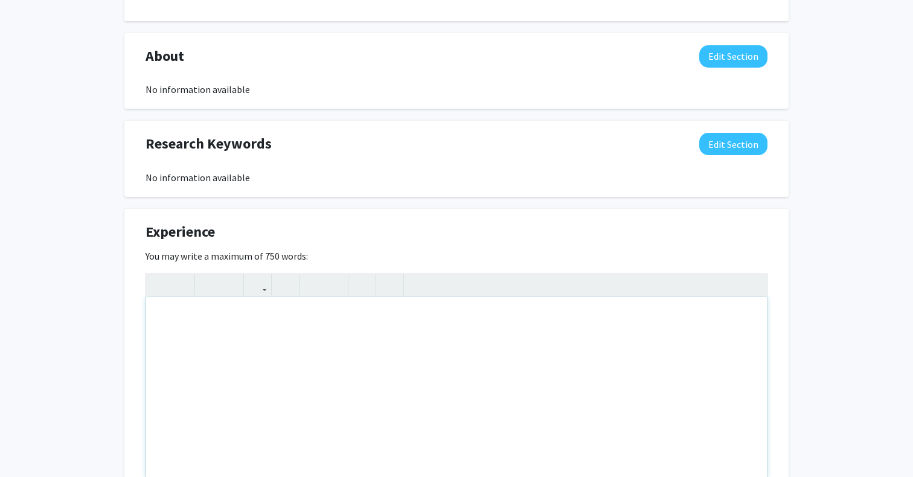
scroll to position [157, 0]
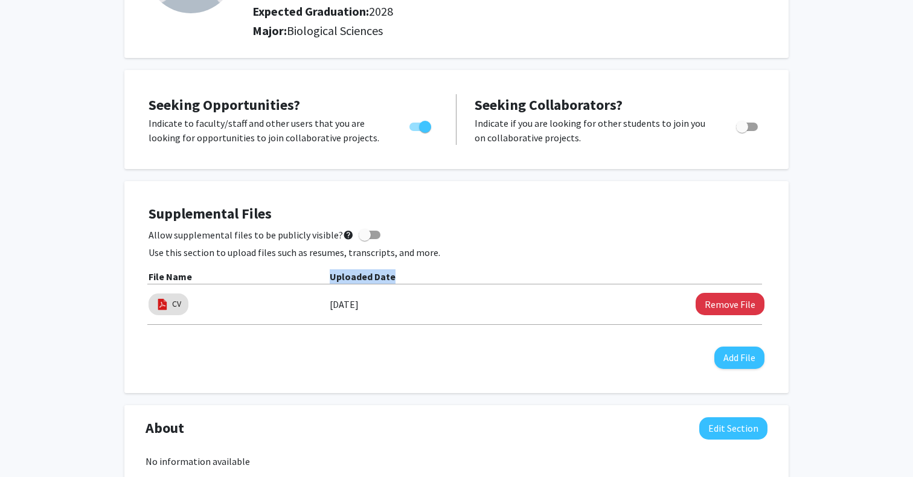
drag, startPoint x: 335, startPoint y: 269, endPoint x: 410, endPoint y: 268, distance: 74.9
click at [409, 270] on div "Supplemental Files Allow supplemental files to be publicly visible? help Use th…" at bounding box center [457, 287] width 616 height 164
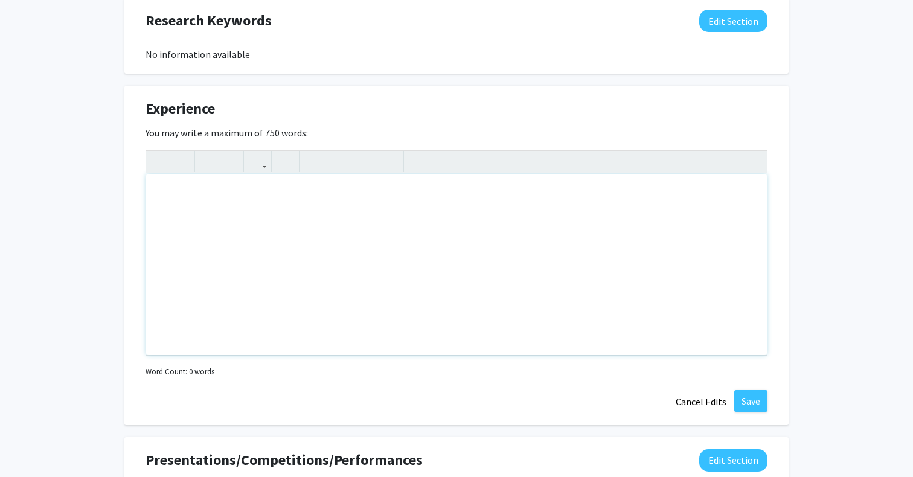
click at [408, 268] on div "Note to users with screen readers: Please deactivate our accessibility plugin f…" at bounding box center [456, 264] width 621 height 181
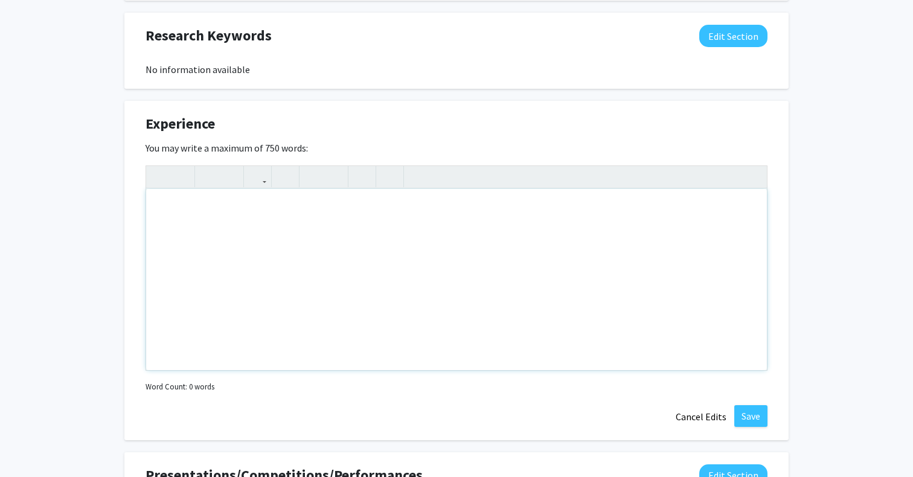
scroll to position [639, 0]
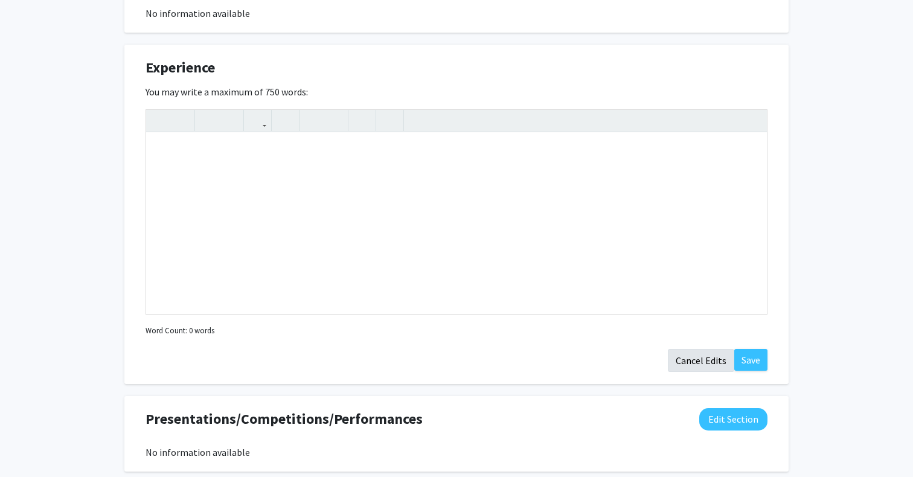
click at [692, 362] on button "Cancel Edits" at bounding box center [701, 360] width 66 height 23
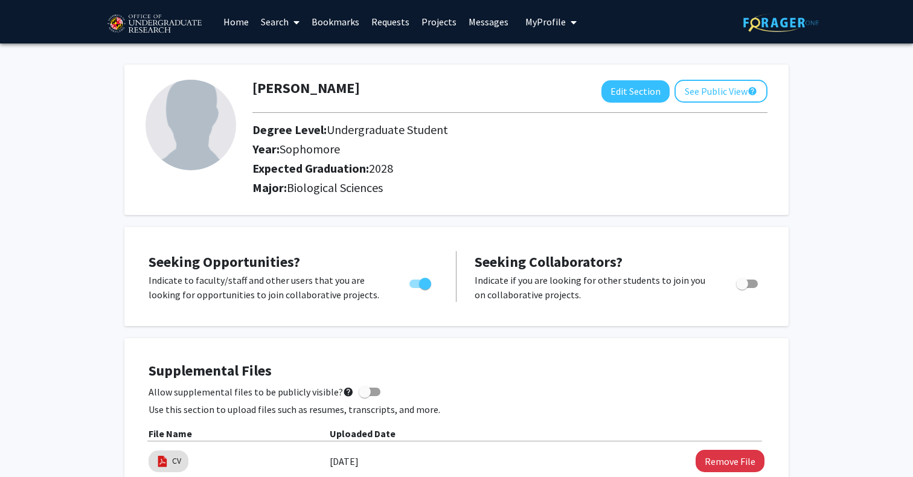
scroll to position [0, 0]
